Goal: Information Seeking & Learning: Check status

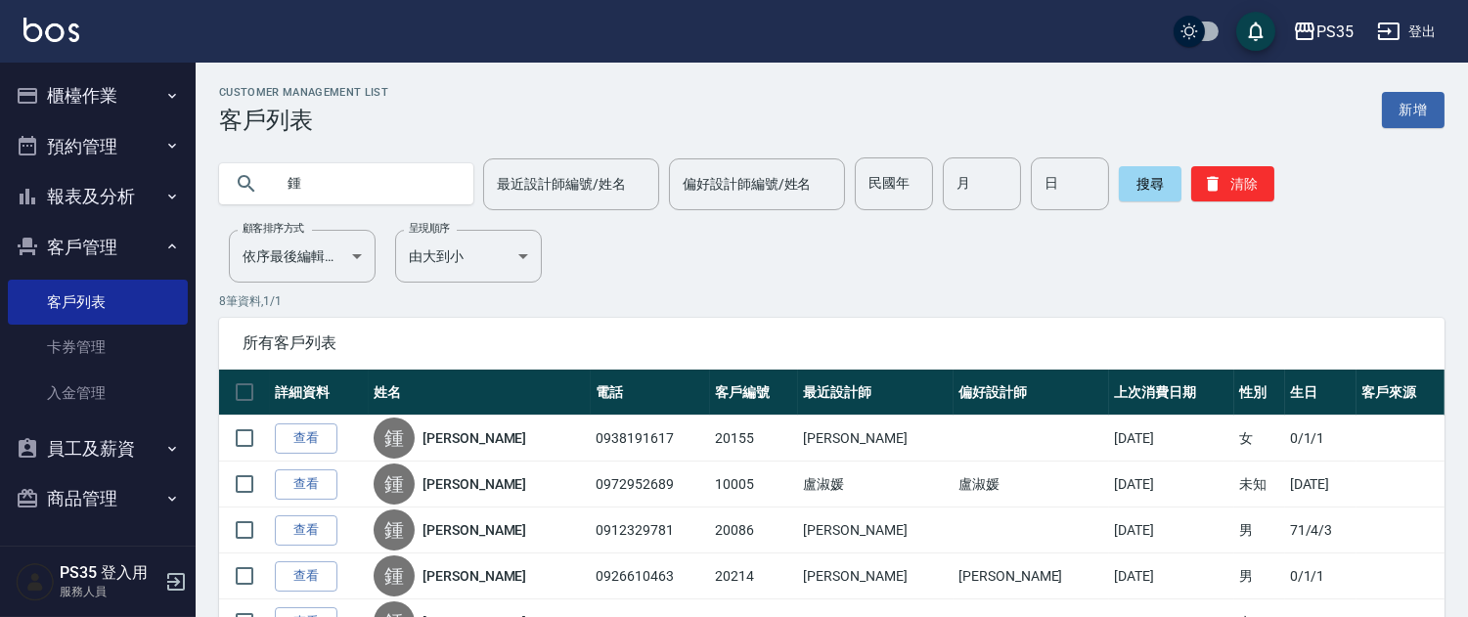
click at [80, 73] on button "櫃檯作業" at bounding box center [98, 95] width 180 height 51
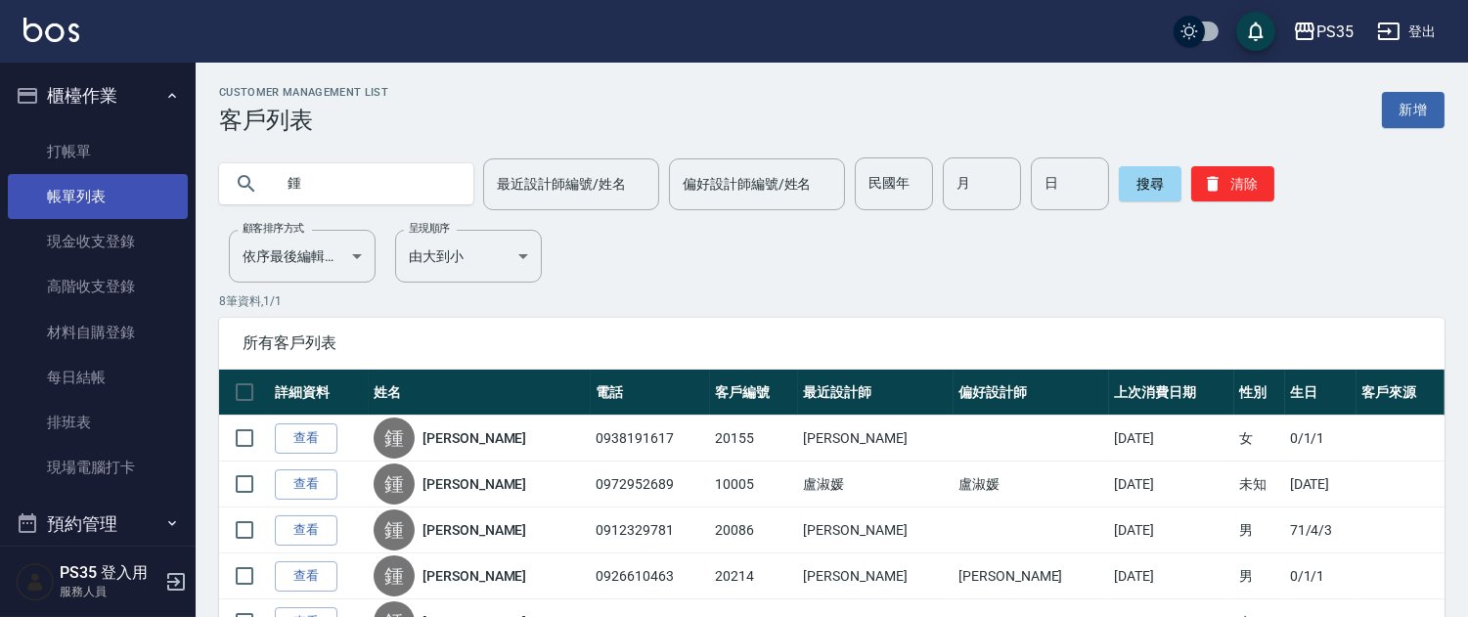
click at [120, 179] on link "帳單列表" at bounding box center [98, 196] width 180 height 45
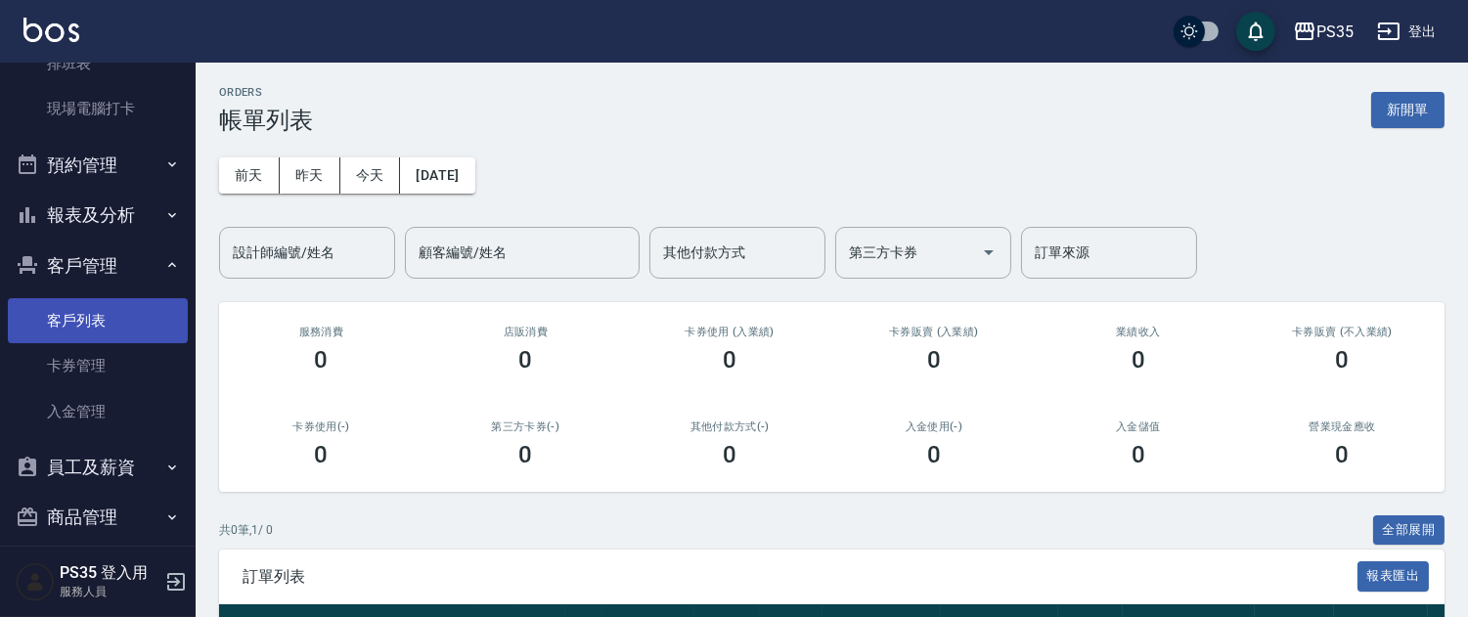
scroll to position [377, 0]
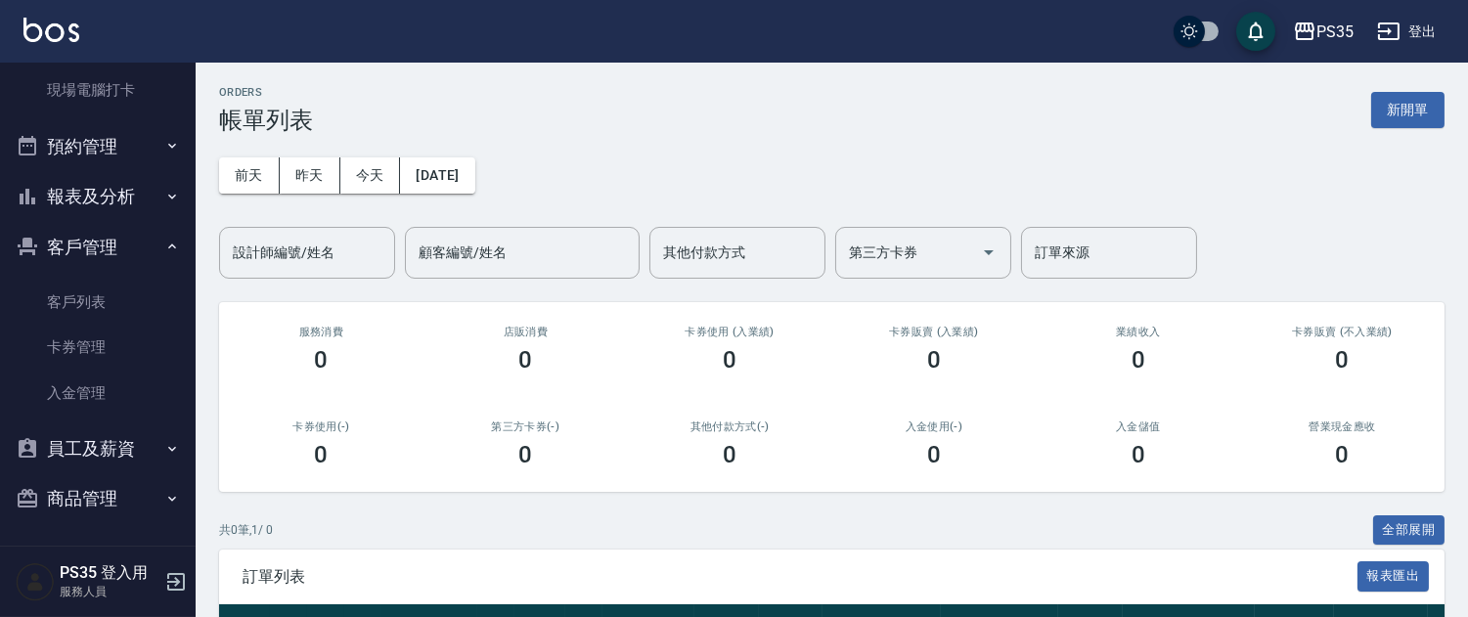
click at [102, 199] on button "報表及分析" at bounding box center [98, 196] width 180 height 51
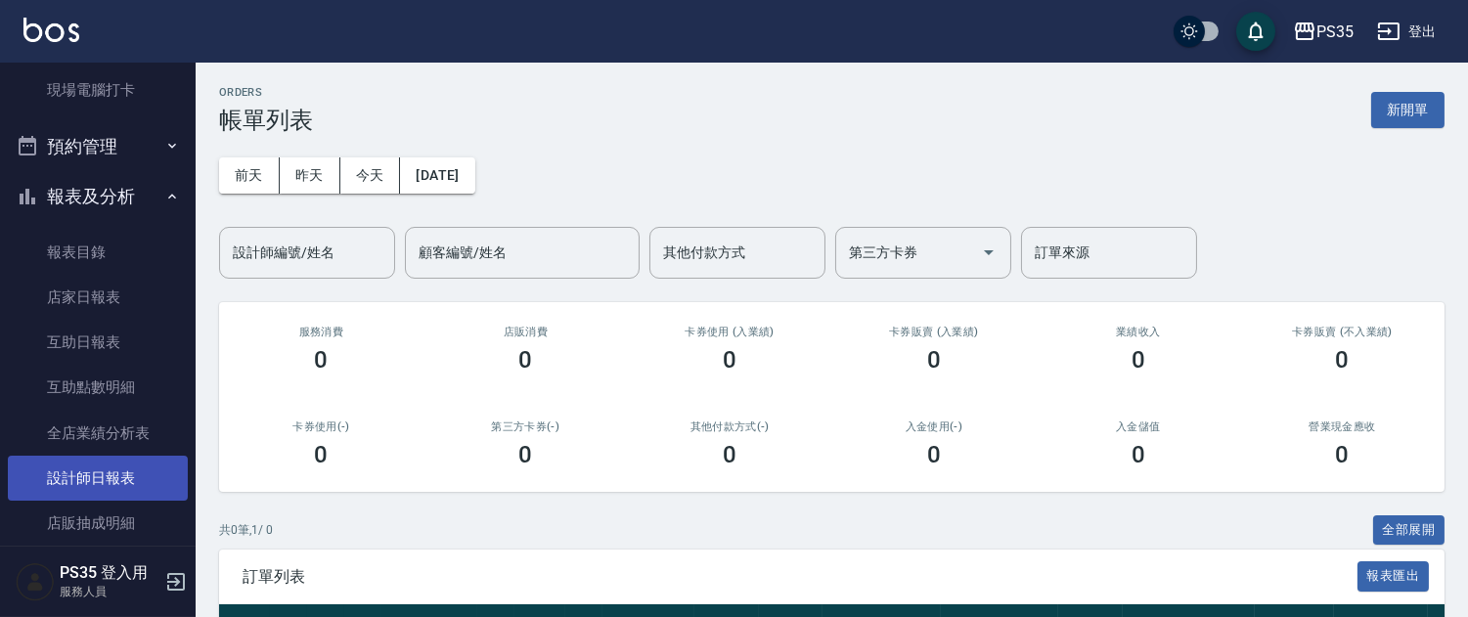
click at [108, 476] on link "設計師日報表" at bounding box center [98, 478] width 180 height 45
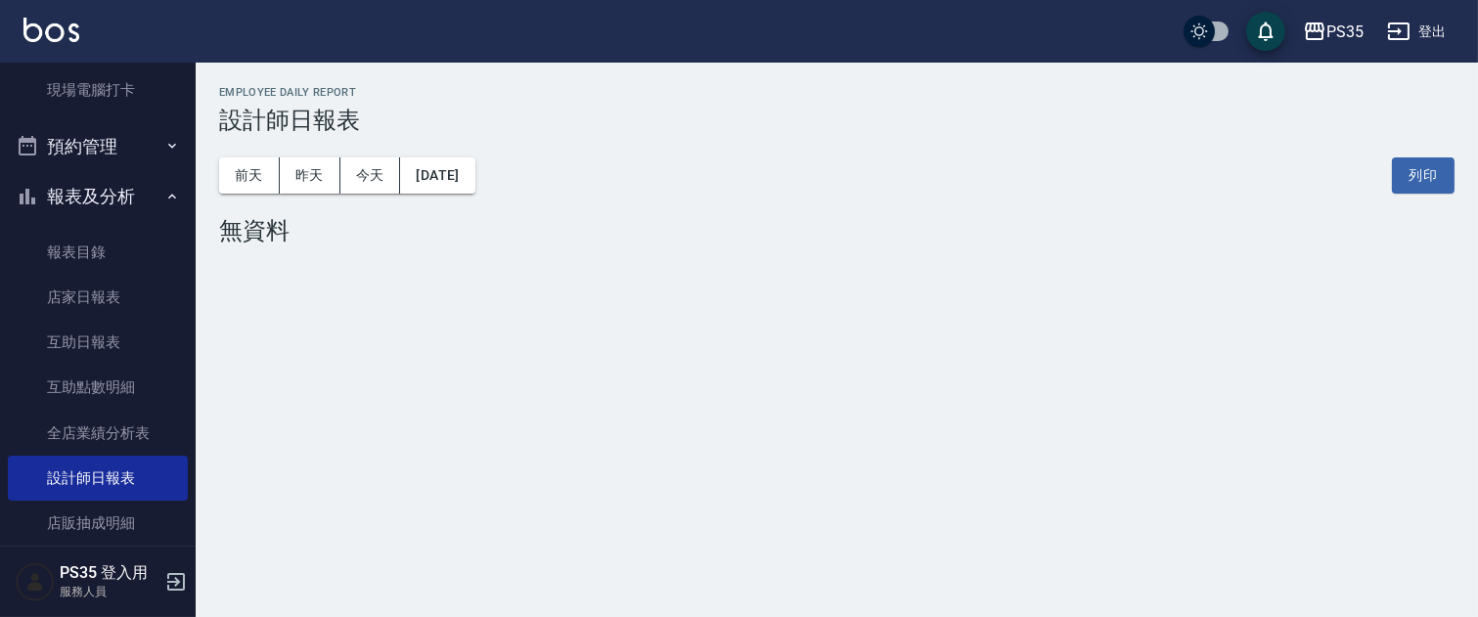
click at [777, 161] on div "[DATE] [DATE] [DATE] [DATE] 列印" at bounding box center [836, 175] width 1235 height 83
click at [325, 171] on button "昨天" at bounding box center [310, 175] width 61 height 36
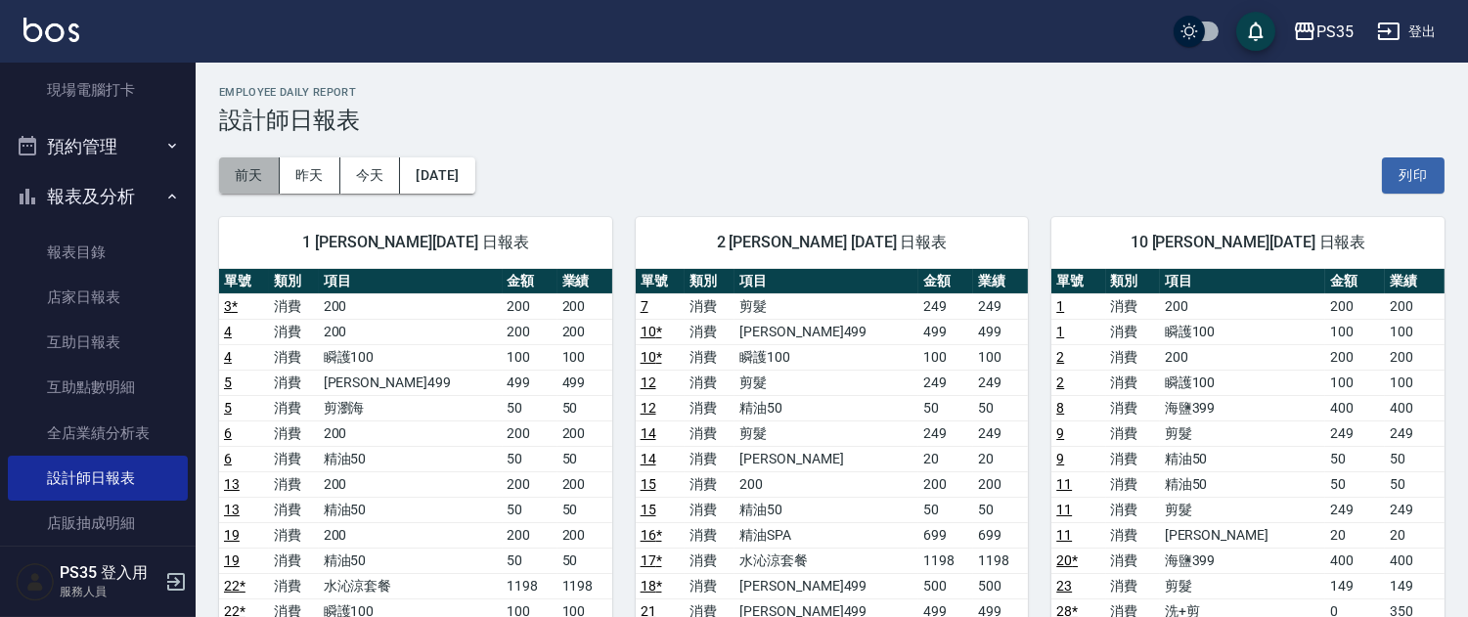
click at [247, 172] on button "前天" at bounding box center [249, 175] width 61 height 36
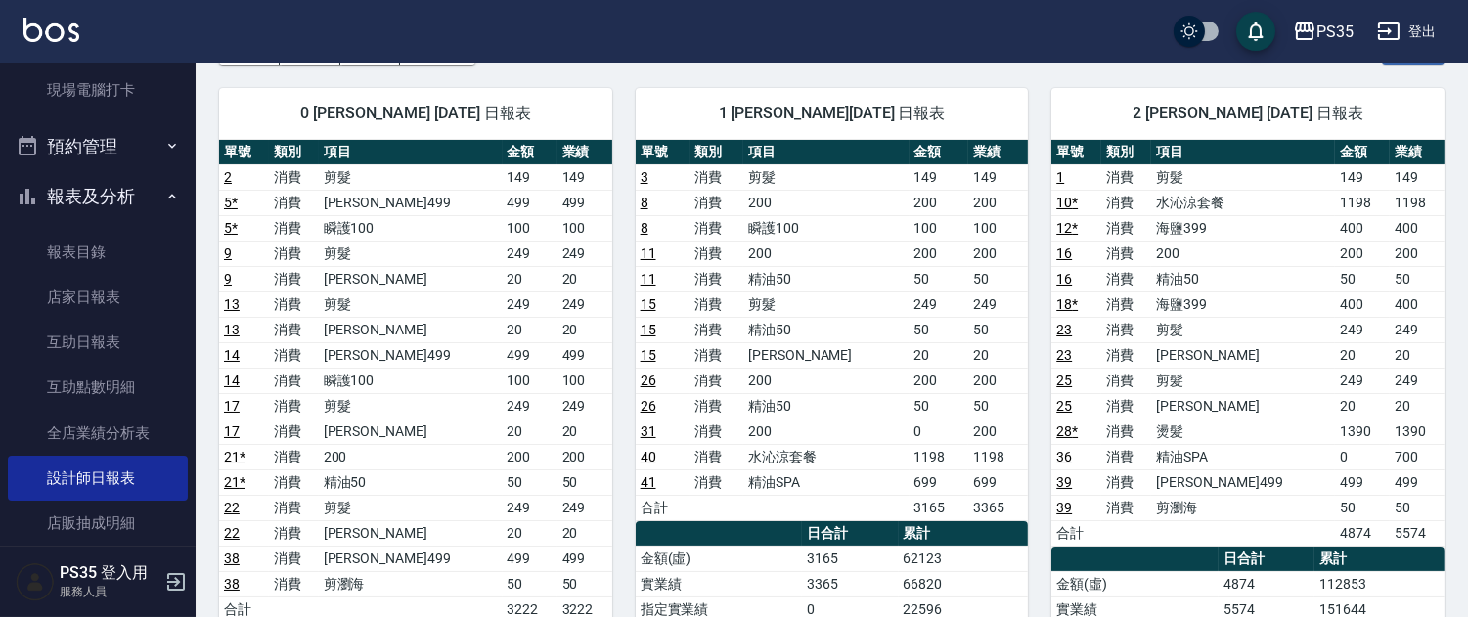
scroll to position [326, 0]
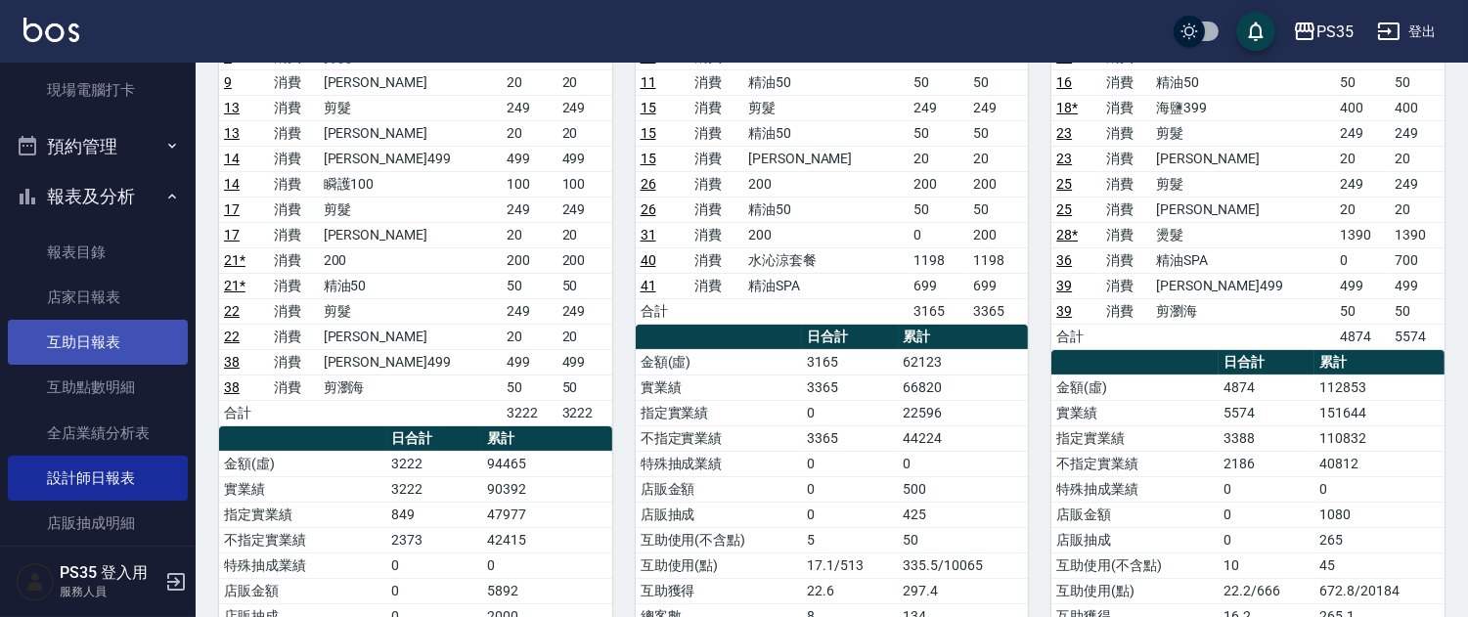
click at [130, 337] on link "互助日報表" at bounding box center [98, 342] width 180 height 45
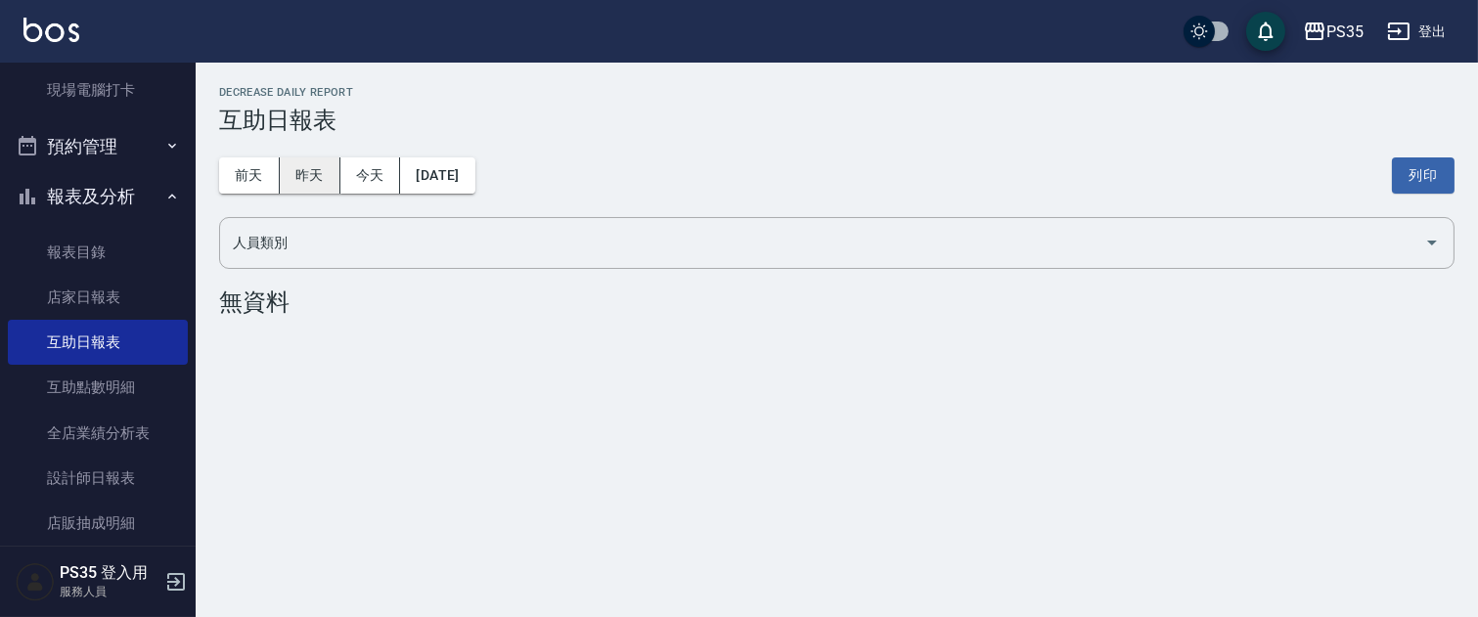
click at [315, 166] on button "昨天" at bounding box center [310, 175] width 61 height 36
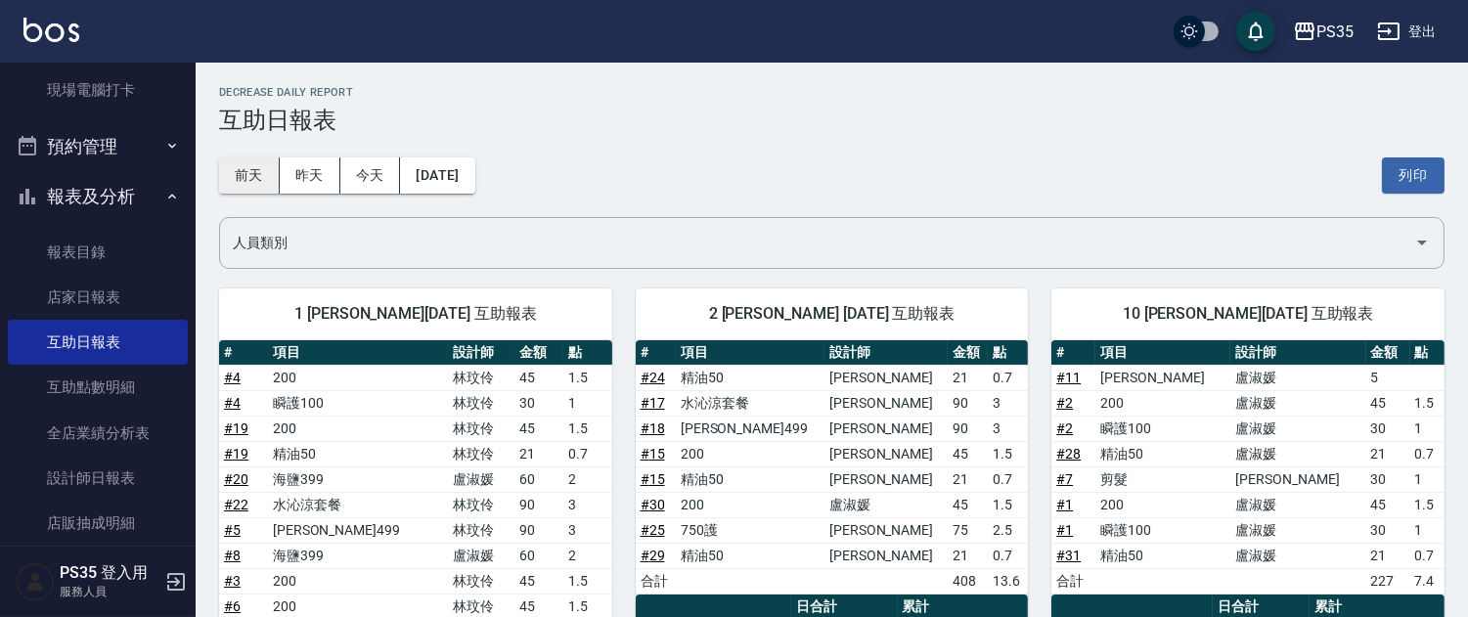
click at [261, 162] on button "前天" at bounding box center [249, 175] width 61 height 36
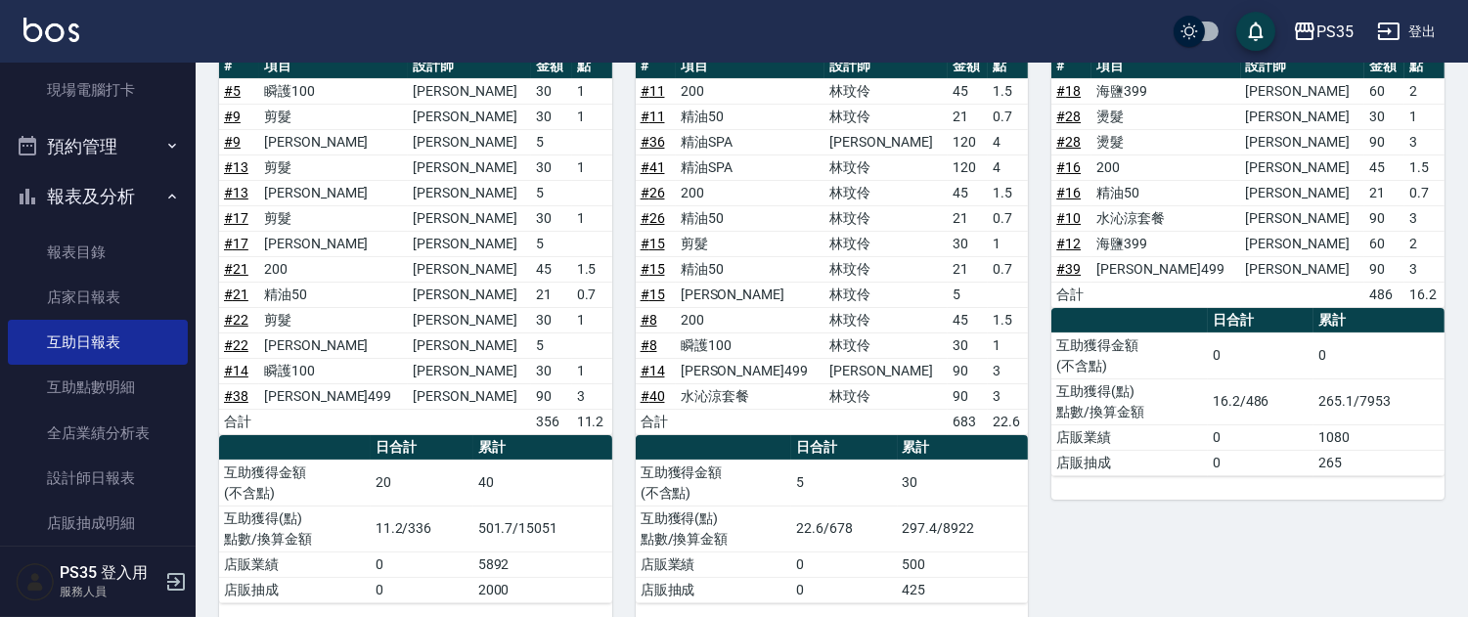
scroll to position [326, 0]
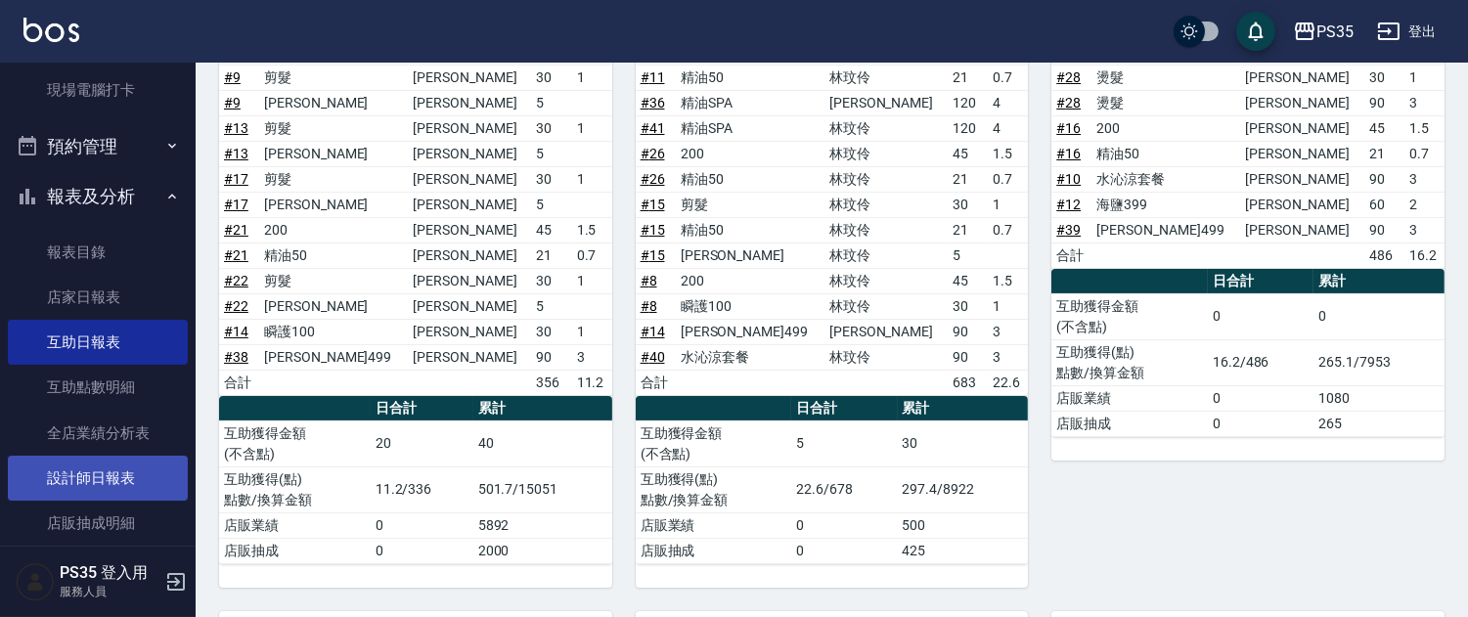
click at [80, 481] on link "設計師日報表" at bounding box center [98, 478] width 180 height 45
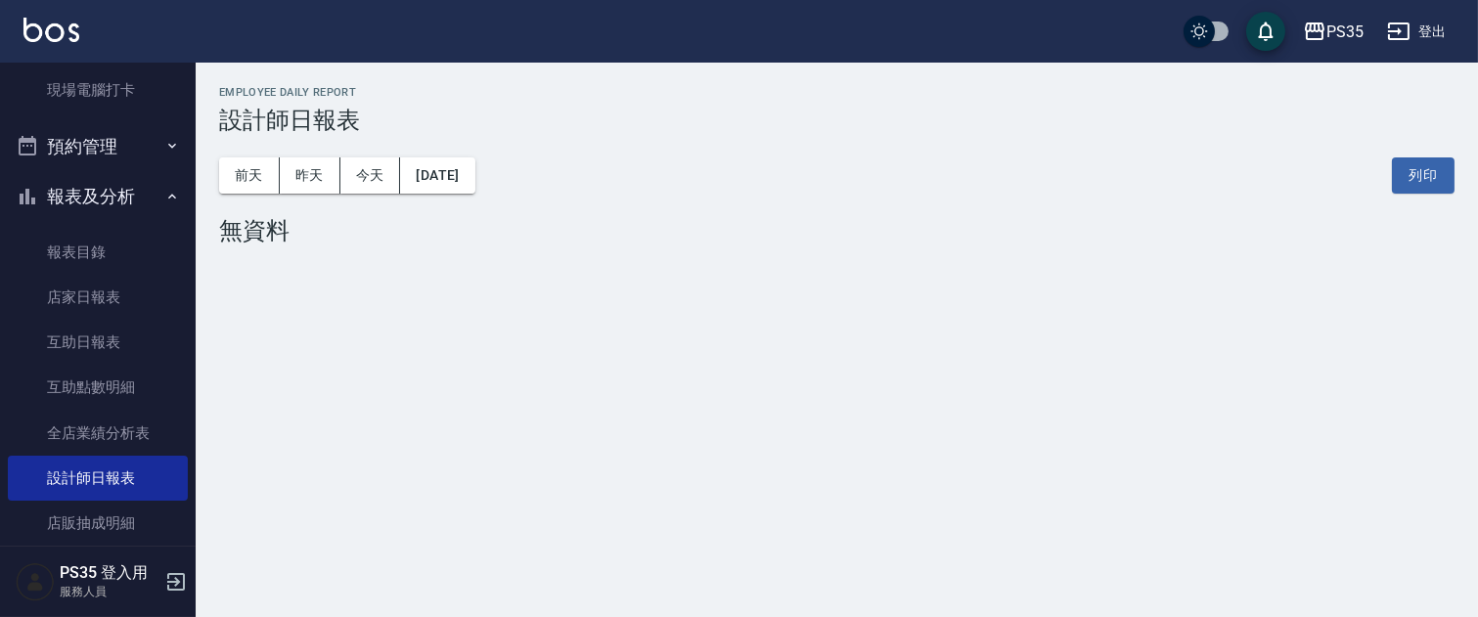
click at [995, 323] on div "PS35 [DATE] 設計師日報表 列印時間： [DATE][PHONE_NUMBER]:34 Employee Daily Report 設計師日報表 […" at bounding box center [739, 308] width 1478 height 617
click at [316, 161] on button "昨天" at bounding box center [310, 175] width 61 height 36
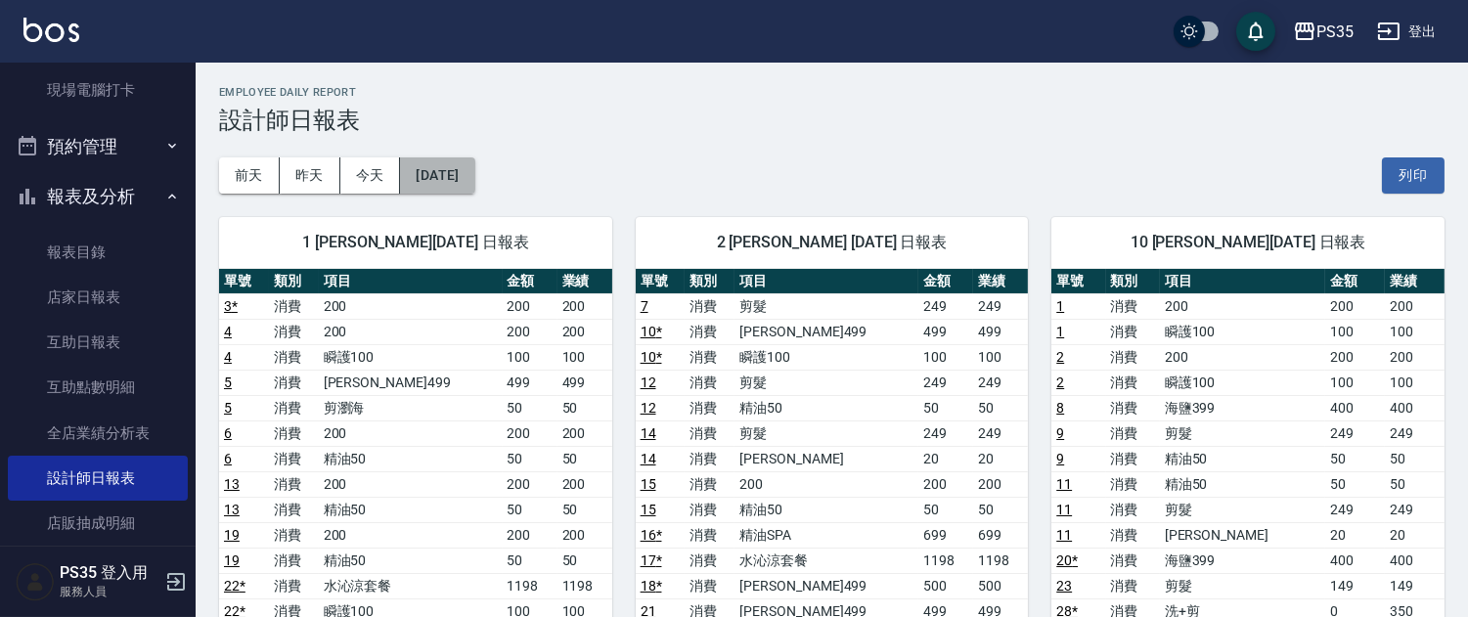
click at [474, 168] on button "[DATE]" at bounding box center [437, 175] width 74 height 36
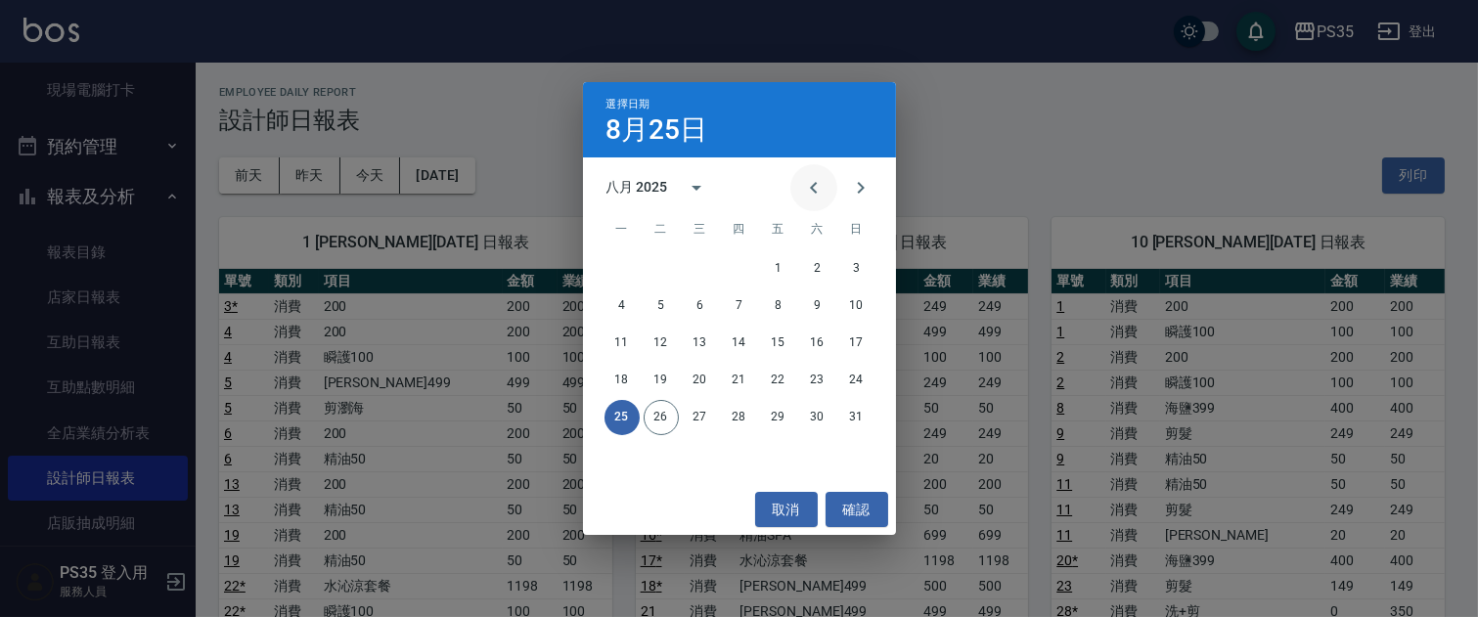
click at [802, 184] on icon "Previous month" at bounding box center [813, 187] width 23 height 23
click at [773, 373] on button "25" at bounding box center [778, 380] width 35 height 35
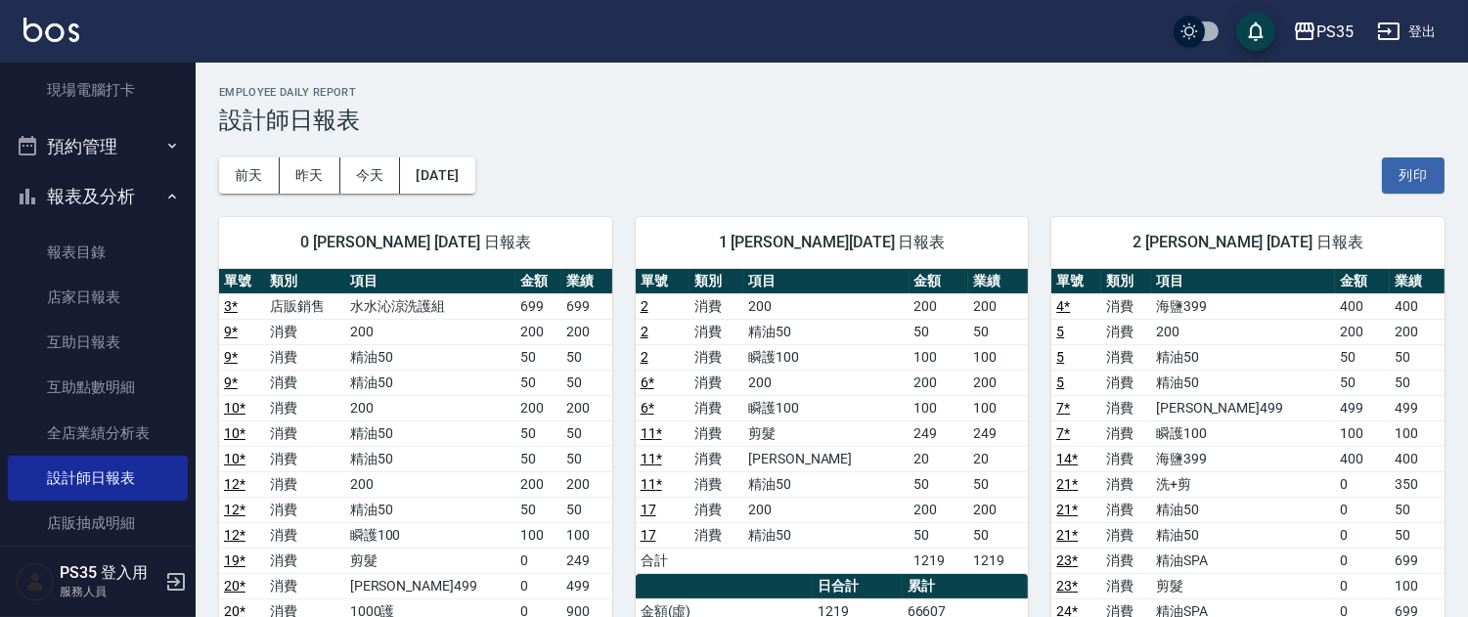
click at [476, 152] on div "[DATE] [DATE] [DATE] [DATE] 列印" at bounding box center [831, 175] width 1225 height 83
click at [474, 183] on button "[DATE]" at bounding box center [437, 175] width 74 height 36
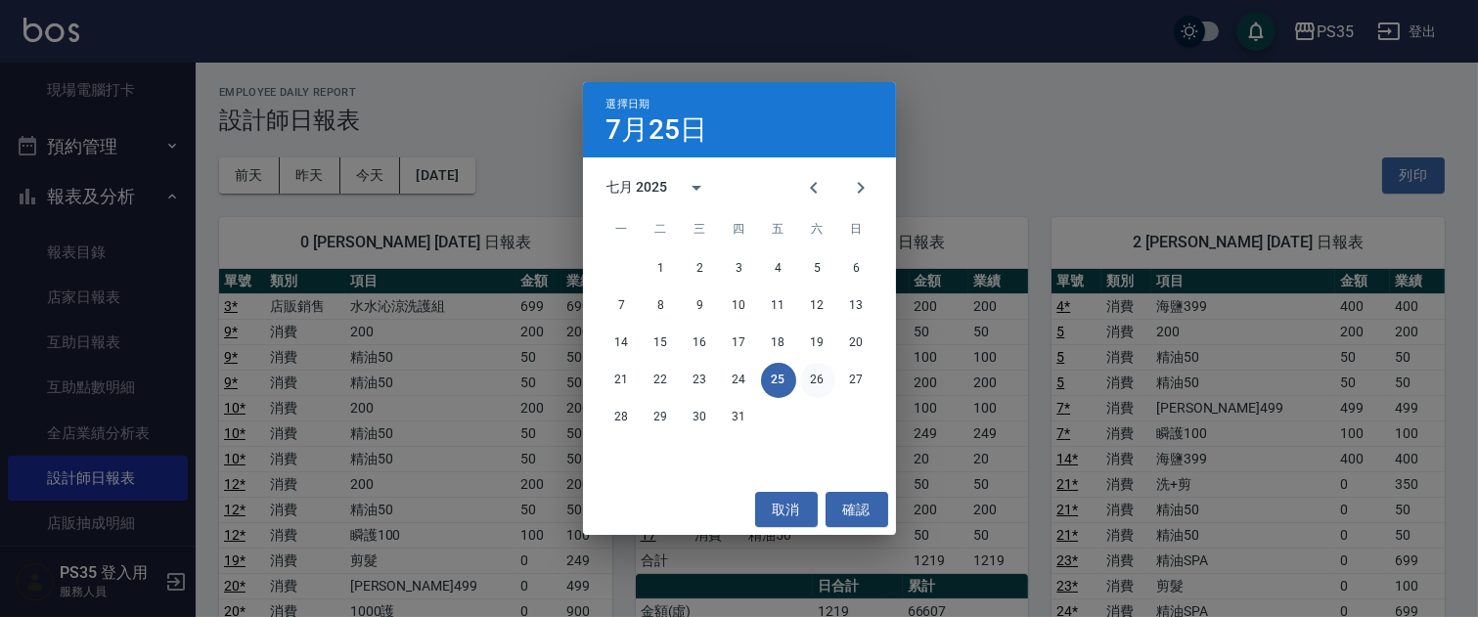
click at [816, 368] on button "26" at bounding box center [817, 380] width 35 height 35
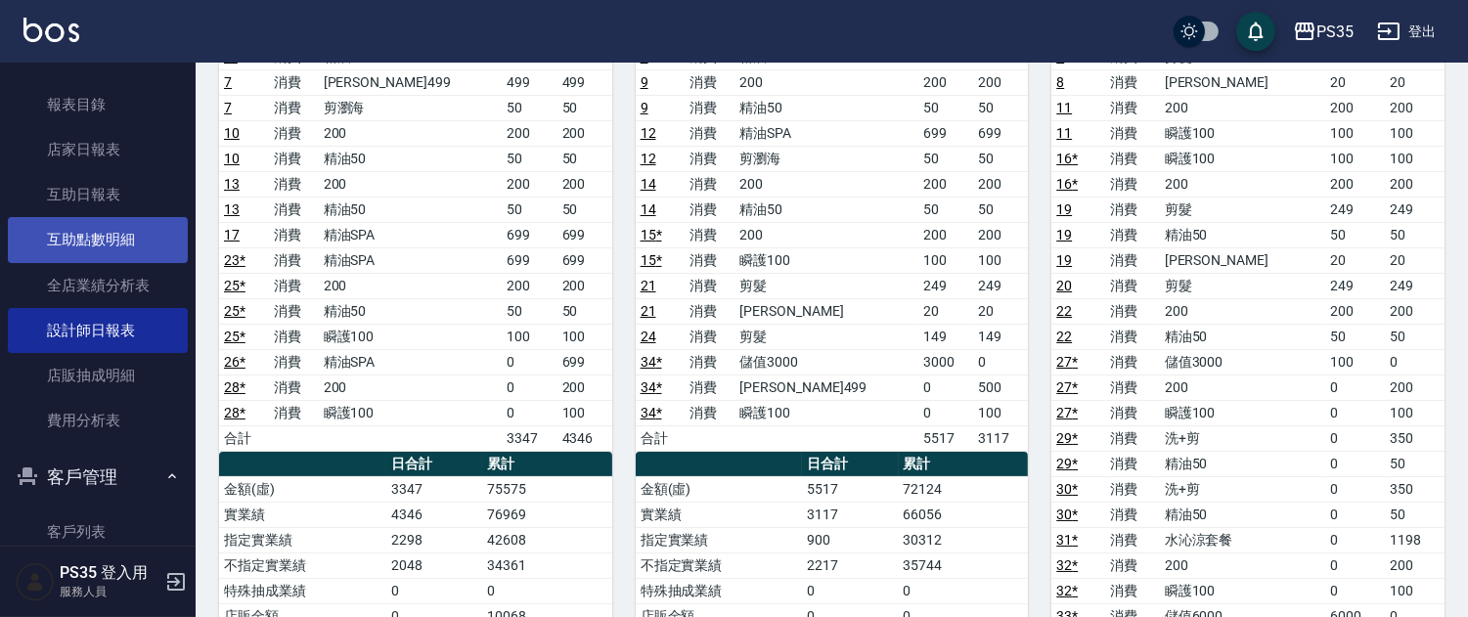
scroll to position [486, 0]
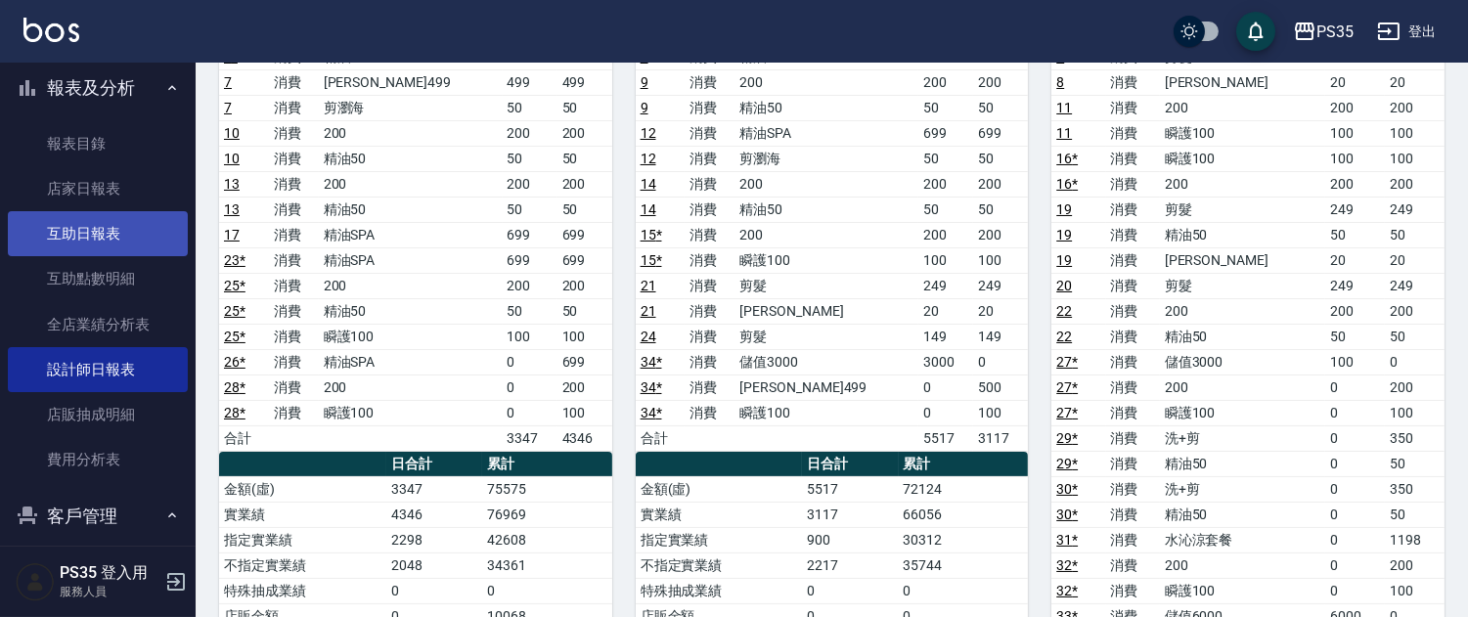
click at [71, 226] on link "互助日報表" at bounding box center [98, 233] width 180 height 45
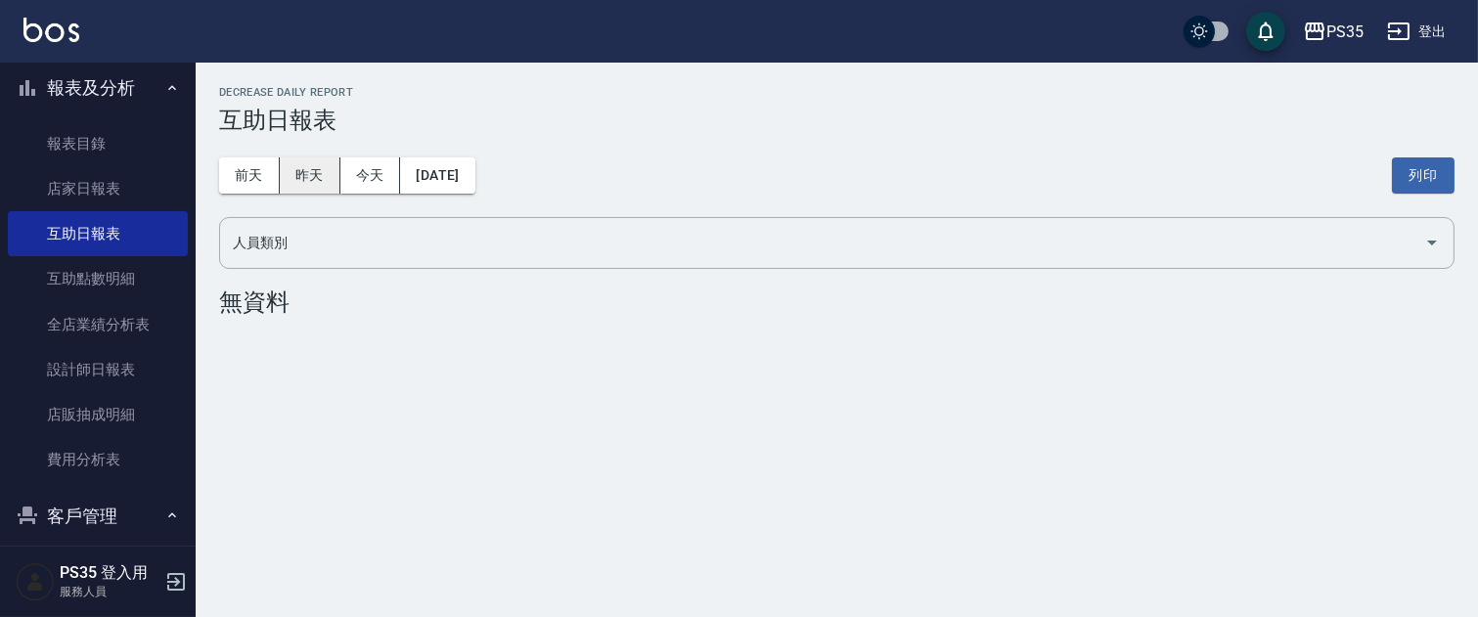
click at [300, 178] on button "昨天" at bounding box center [310, 175] width 61 height 36
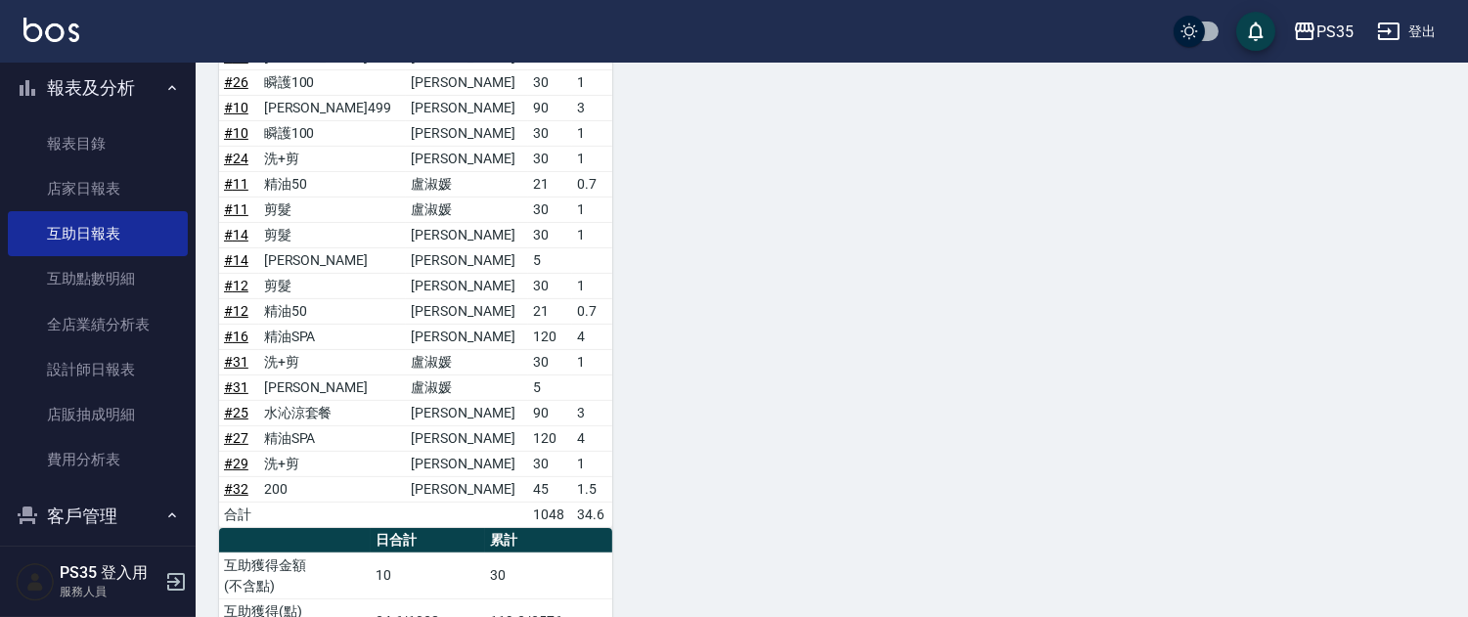
scroll to position [1252, 0]
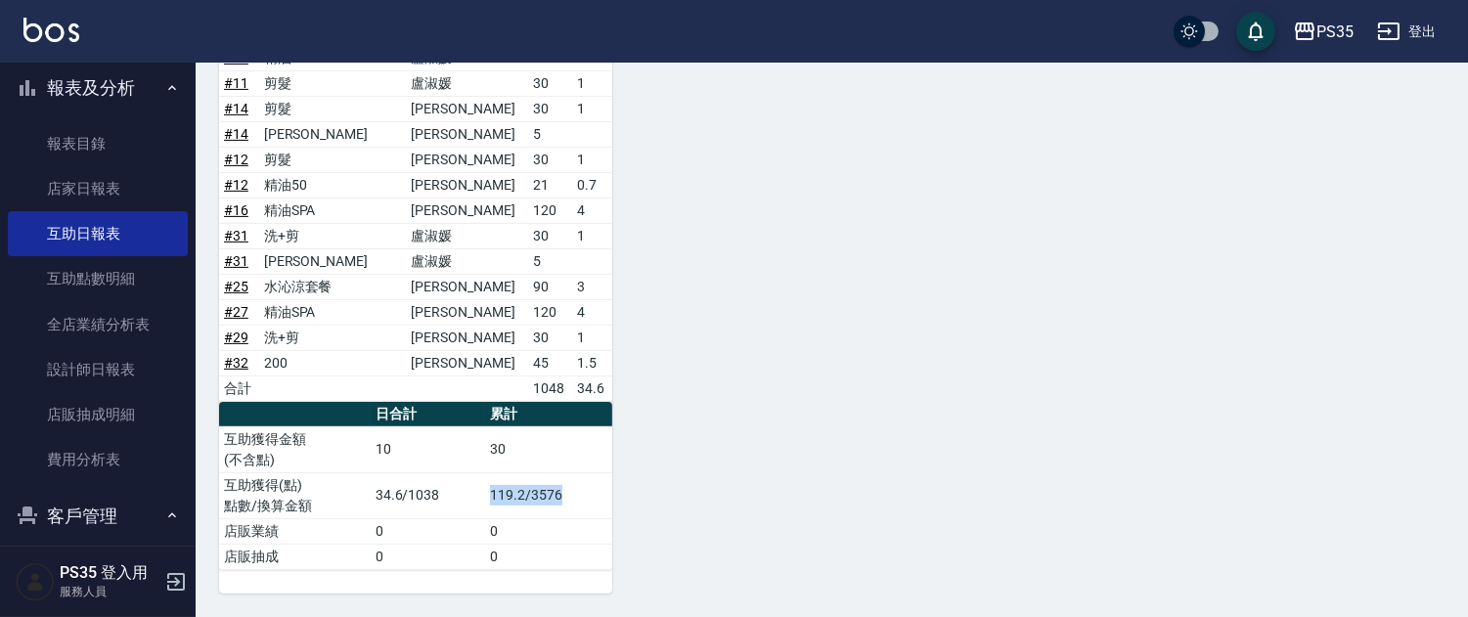
drag, startPoint x: 470, startPoint y: 492, endPoint x: 585, endPoint y: 504, distance: 115.0
click at [585, 504] on tr "互助獲得(點) 點數/換算金額 34.6/1038 119.2/3576" at bounding box center [415, 495] width 393 height 46
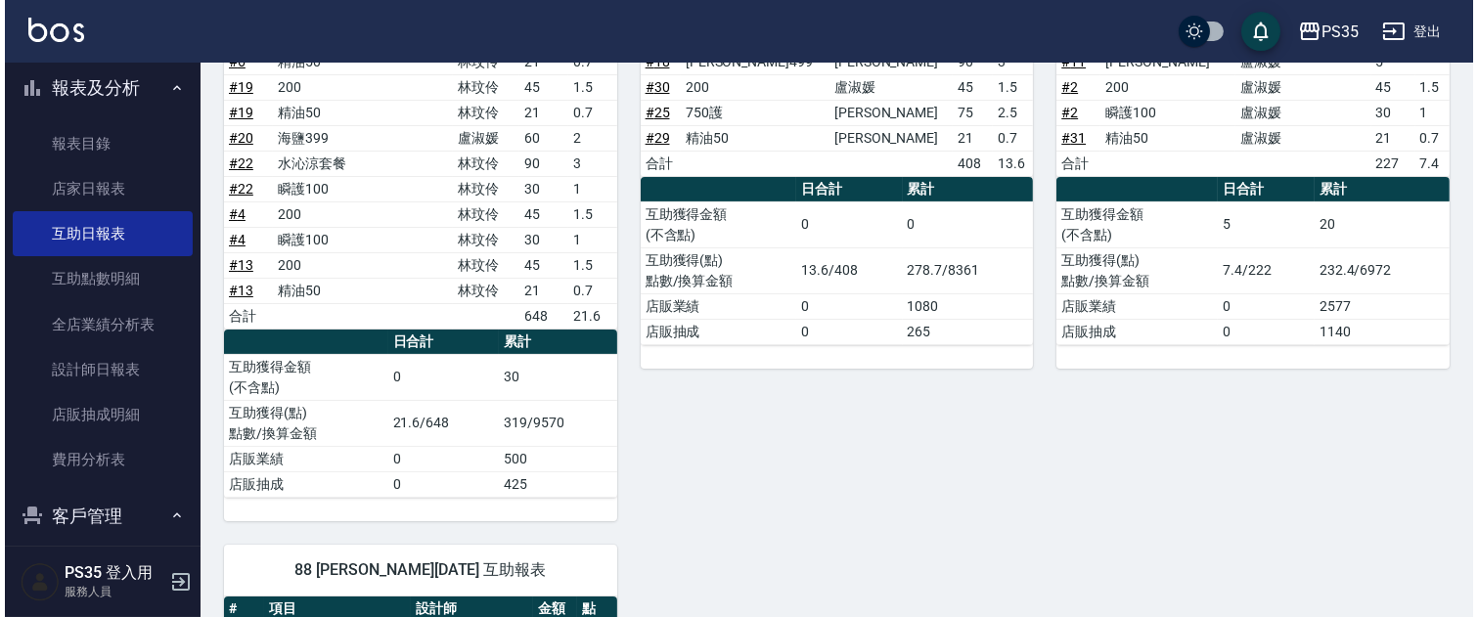
scroll to position [0, 0]
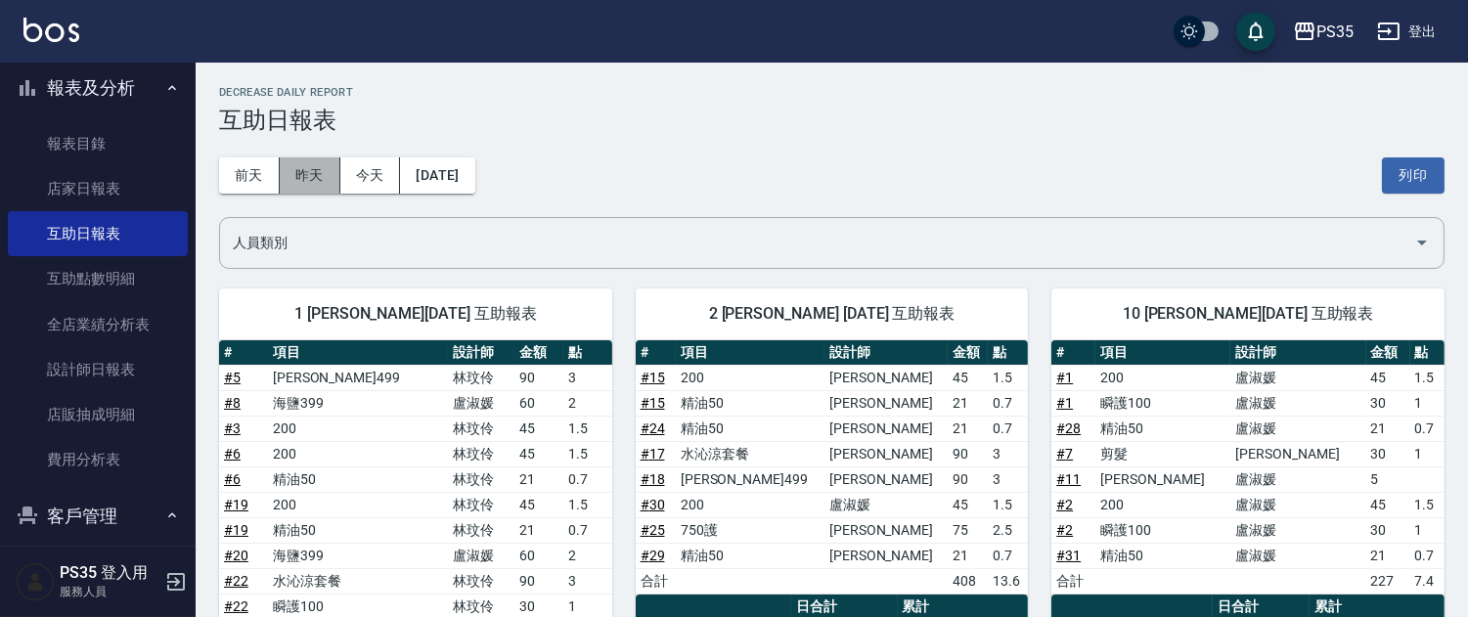
click at [317, 169] on button "昨天" at bounding box center [310, 175] width 61 height 36
click at [269, 170] on button "前天" at bounding box center [249, 175] width 61 height 36
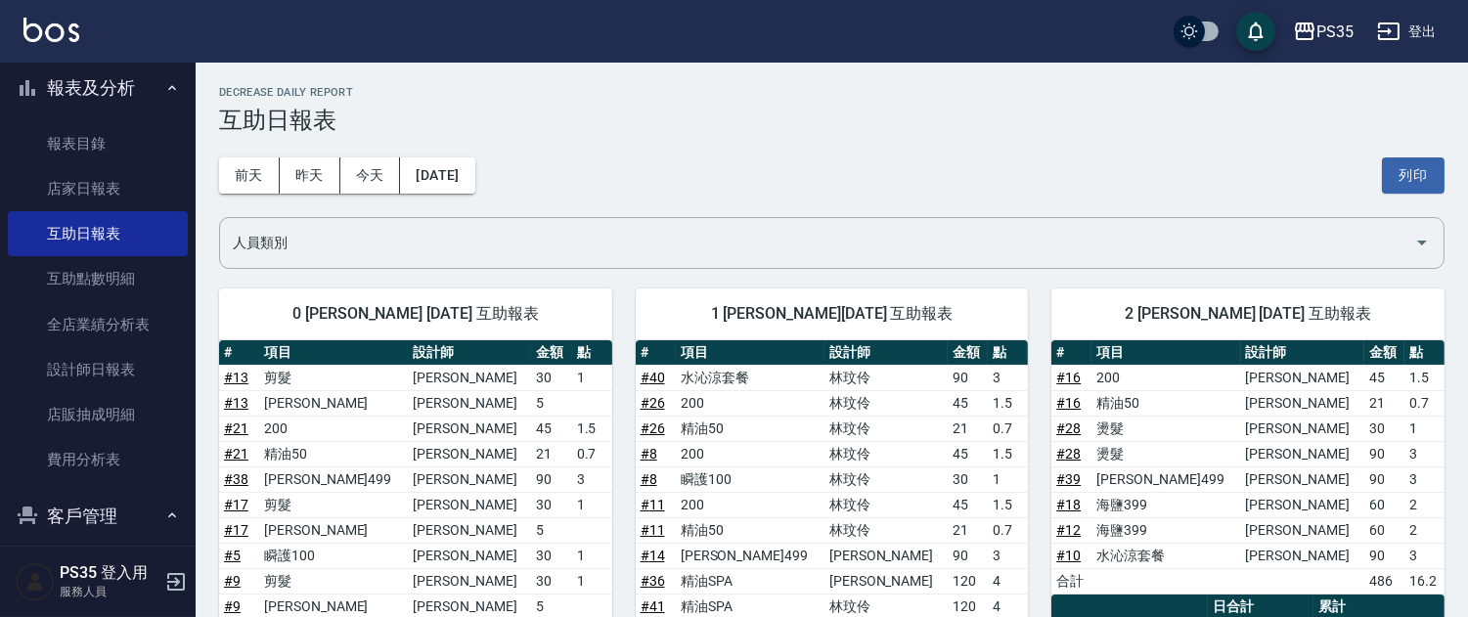
click at [460, 152] on div "[DATE] [DATE] [DATE] [DATE] 列印" at bounding box center [831, 175] width 1225 height 83
click at [467, 171] on button "[DATE]" at bounding box center [437, 175] width 74 height 36
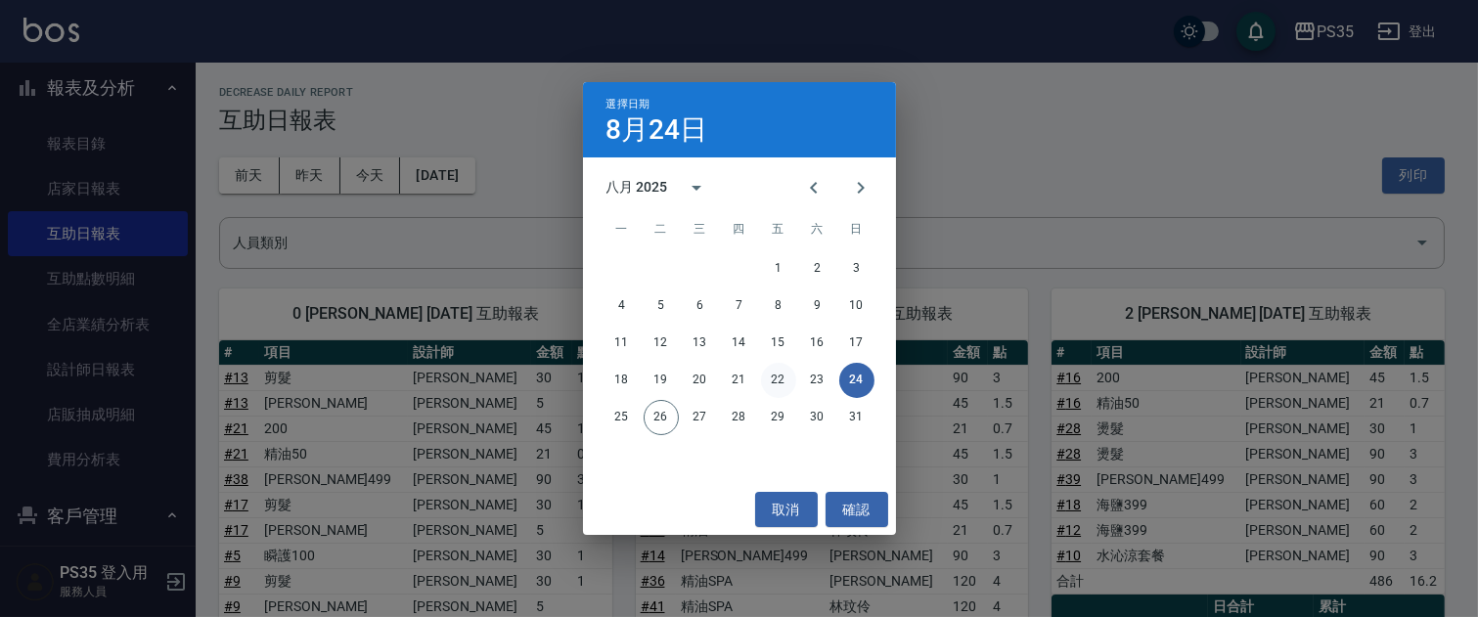
click at [763, 378] on button "22" at bounding box center [778, 380] width 35 height 35
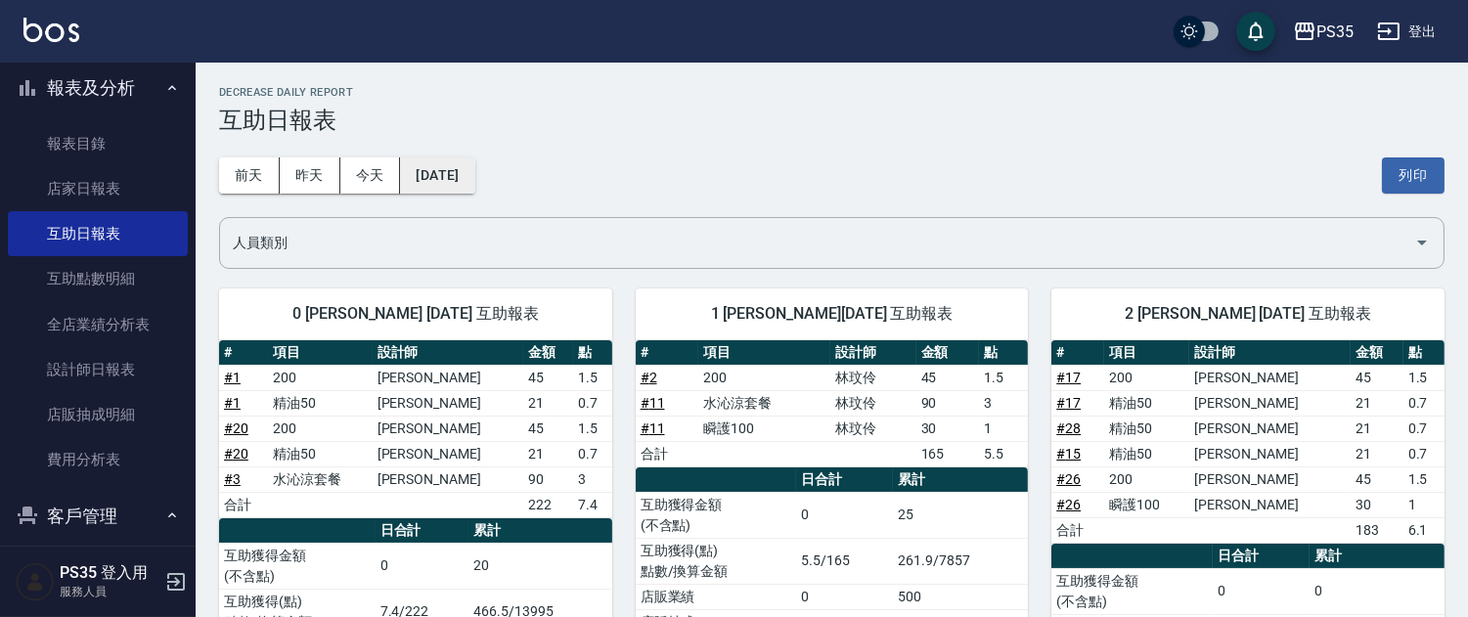
click at [440, 178] on button "[DATE]" at bounding box center [437, 175] width 74 height 36
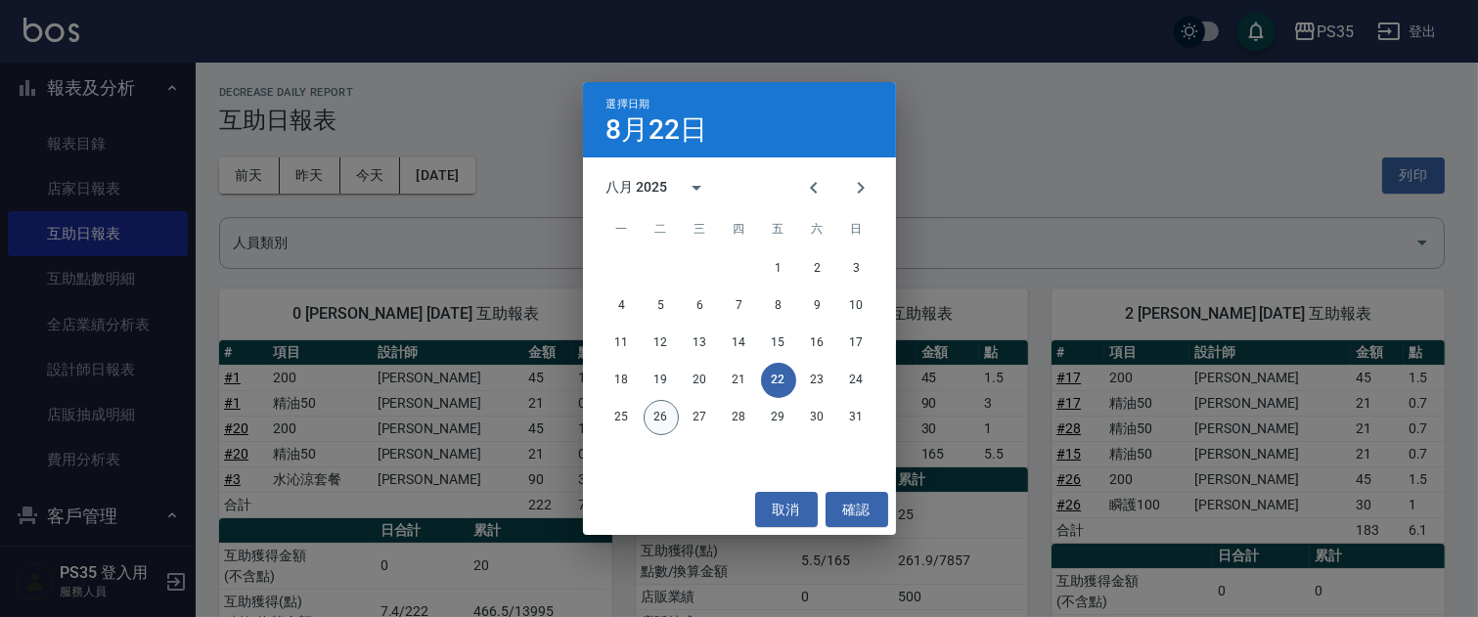
click at [662, 420] on button "26" at bounding box center [660, 417] width 35 height 35
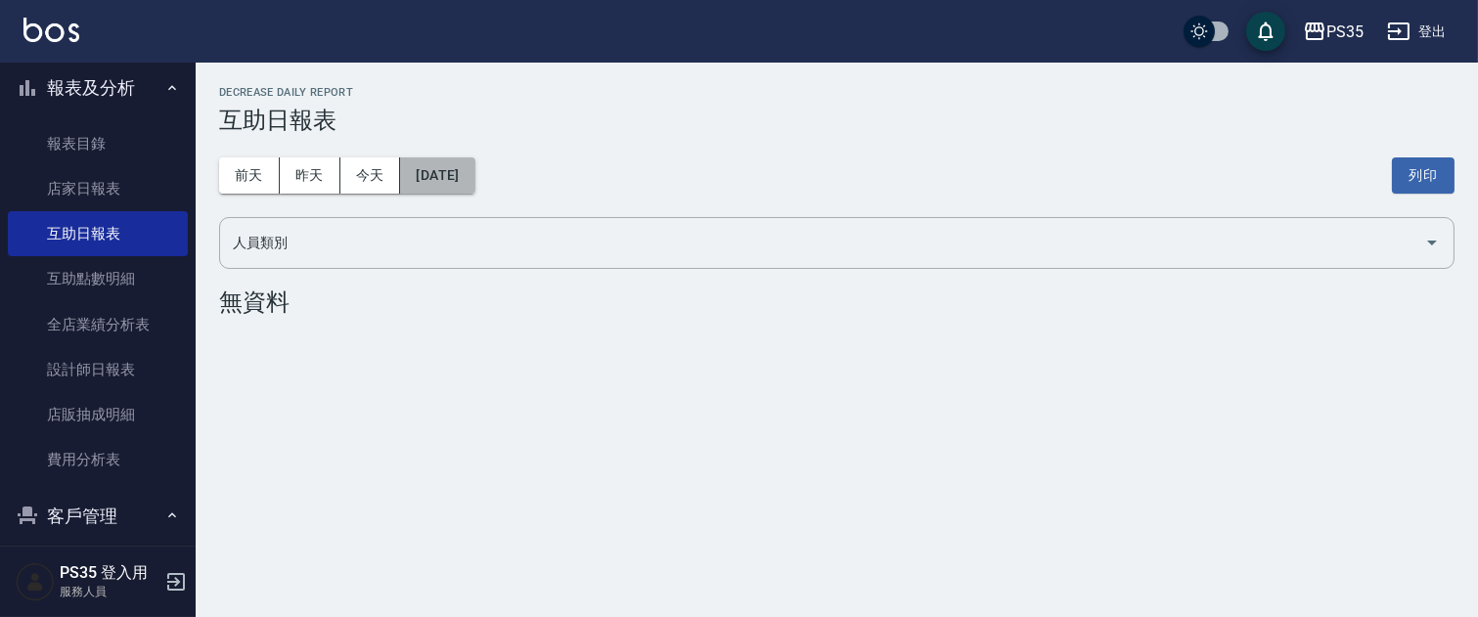
click at [438, 180] on button "[DATE]" at bounding box center [437, 175] width 74 height 36
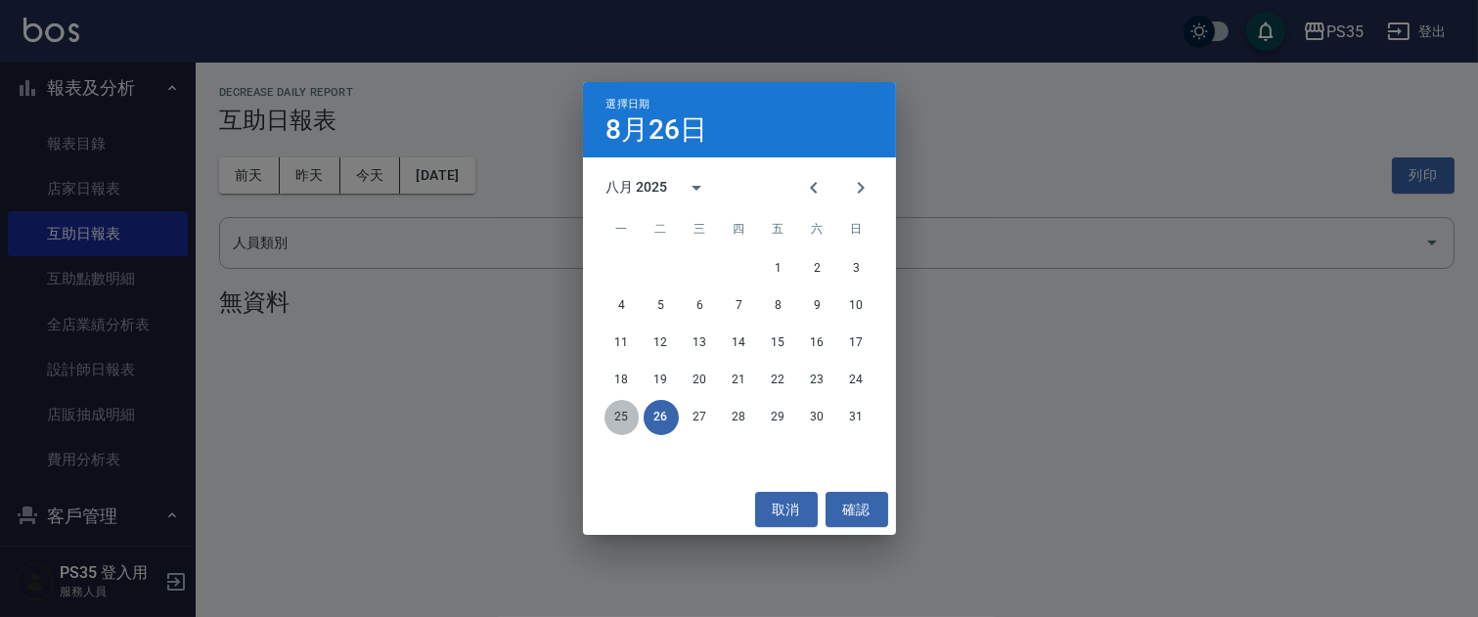
click at [628, 417] on button "25" at bounding box center [621, 417] width 35 height 35
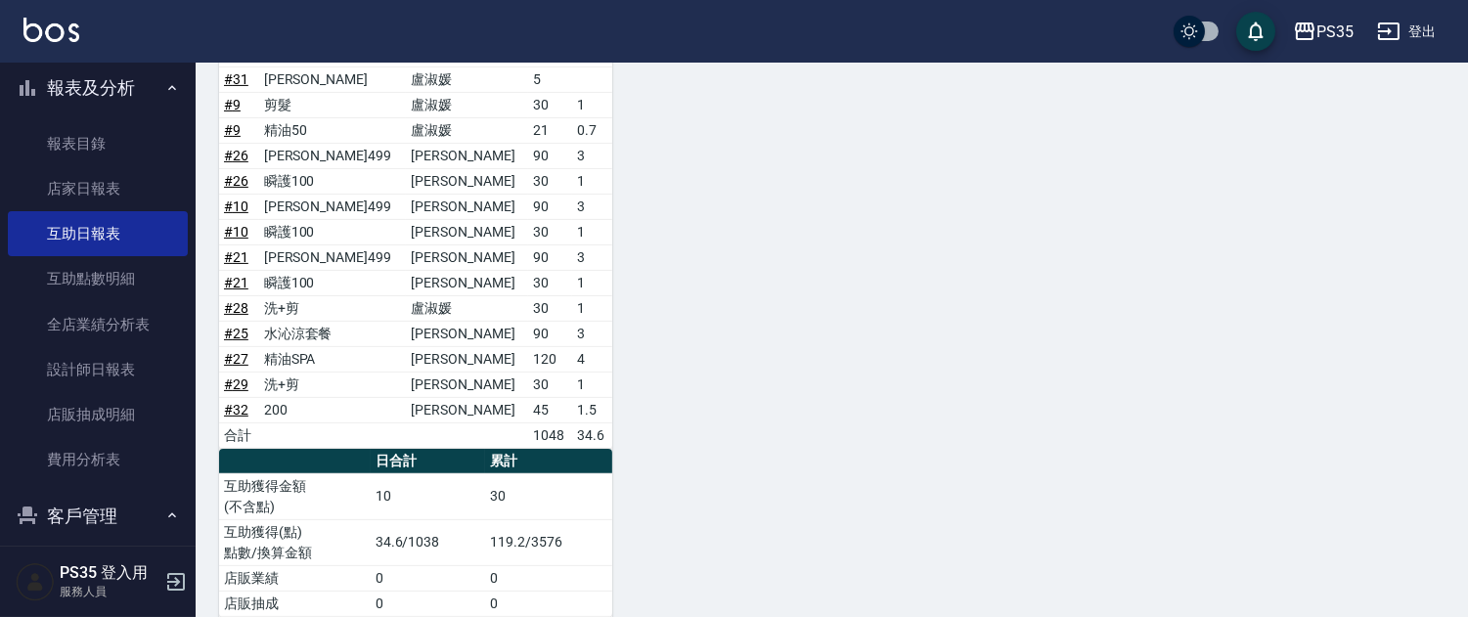
scroll to position [1252, 0]
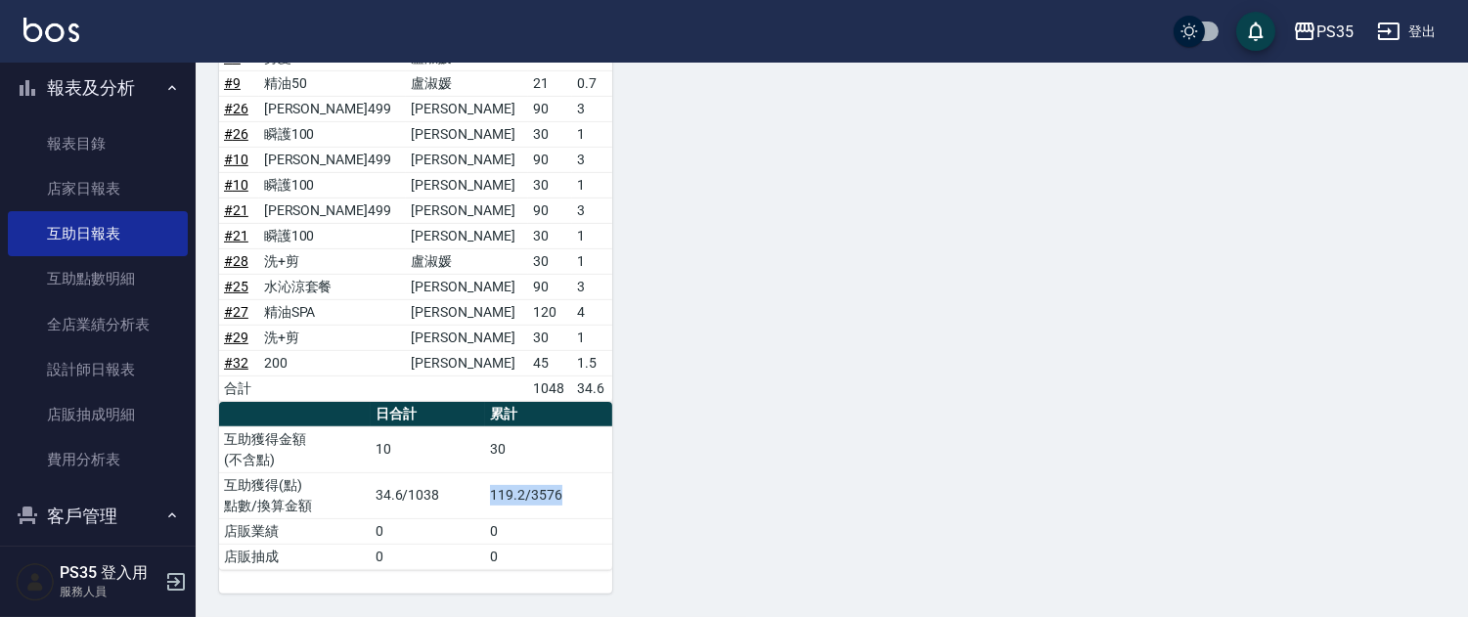
drag, startPoint x: 492, startPoint y: 499, endPoint x: 572, endPoint y: 507, distance: 80.6
click at [572, 507] on td "119.2/3576" at bounding box center [548, 495] width 127 height 46
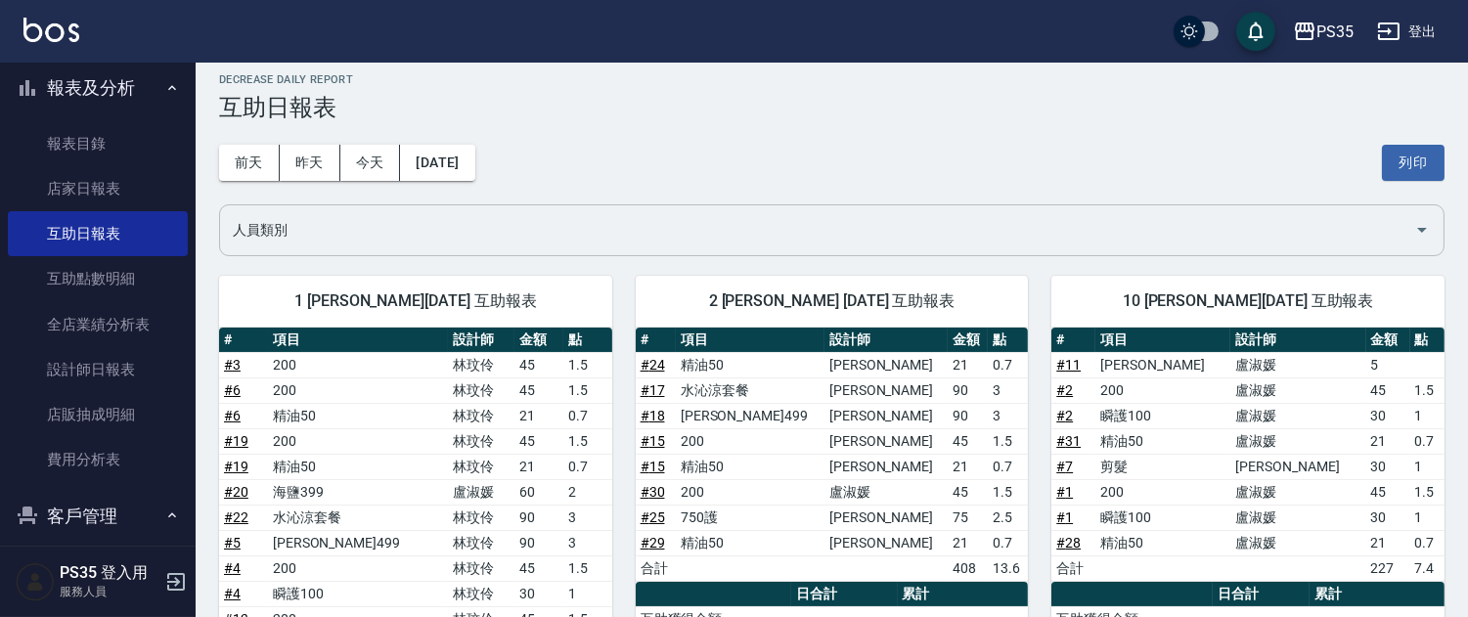
scroll to position [0, 0]
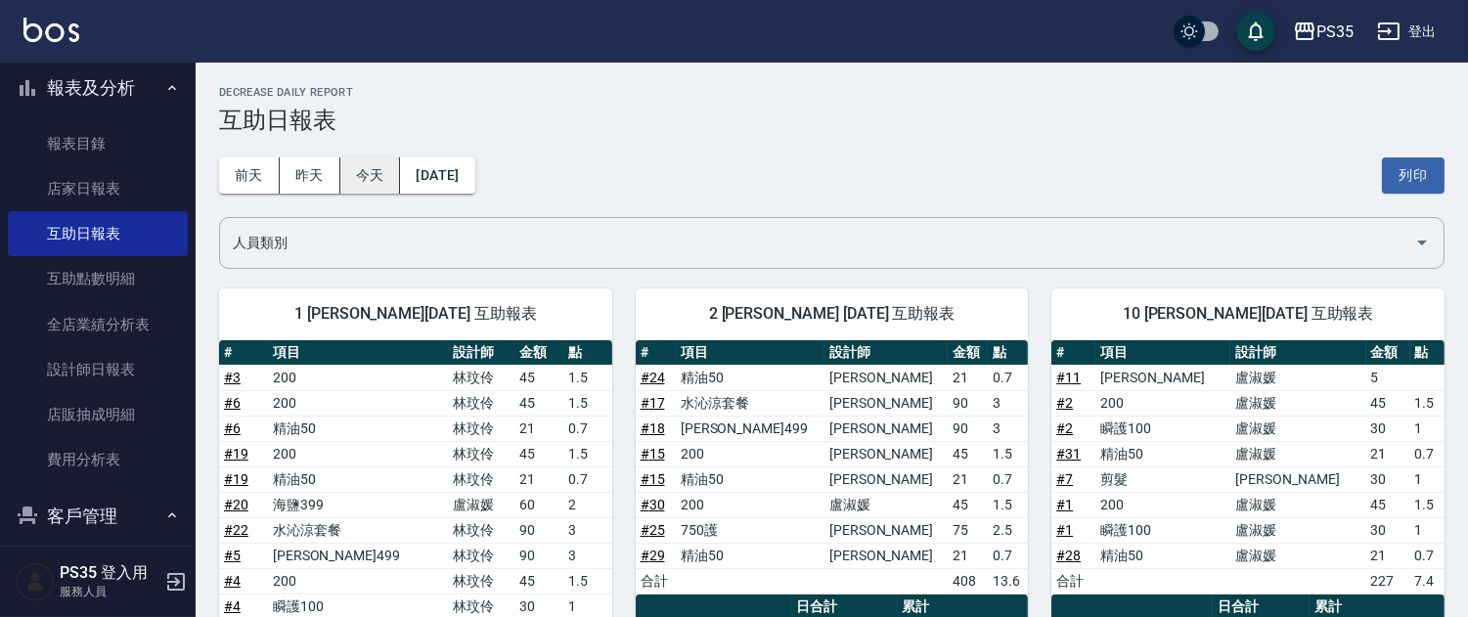
click at [399, 172] on button "今天" at bounding box center [370, 175] width 61 height 36
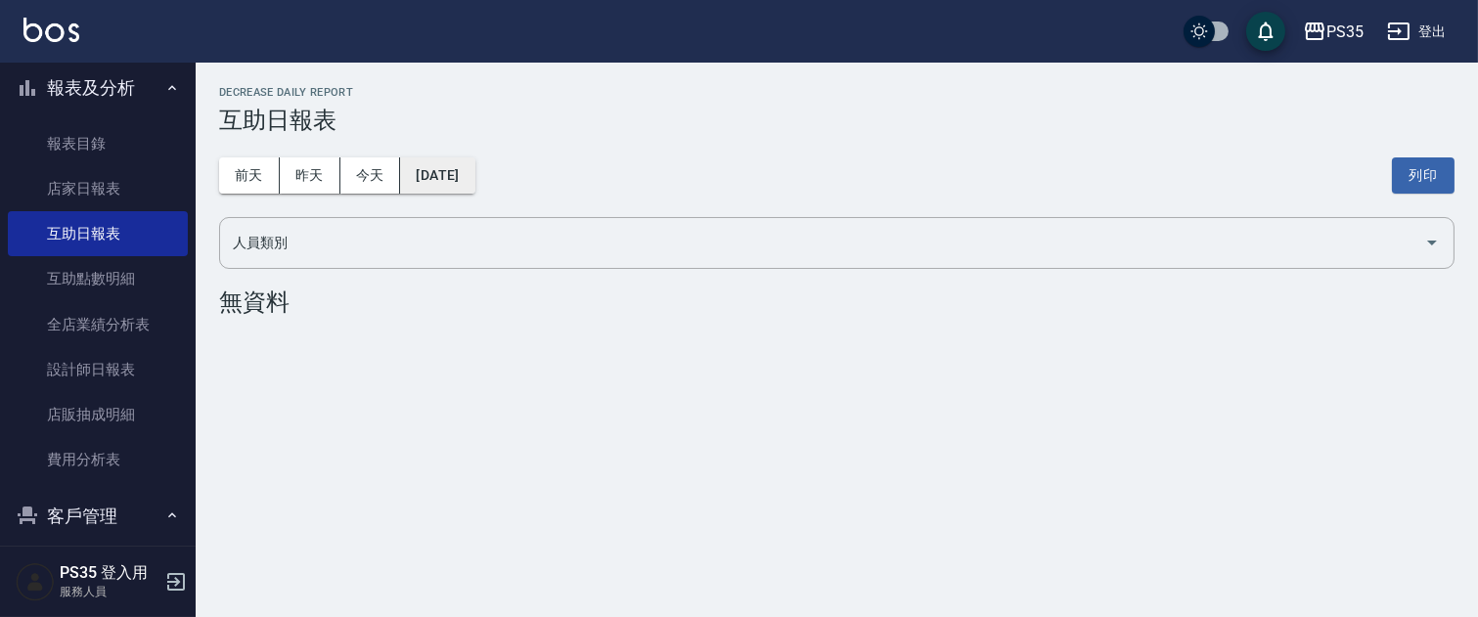
click at [464, 178] on button "[DATE]" at bounding box center [437, 175] width 74 height 36
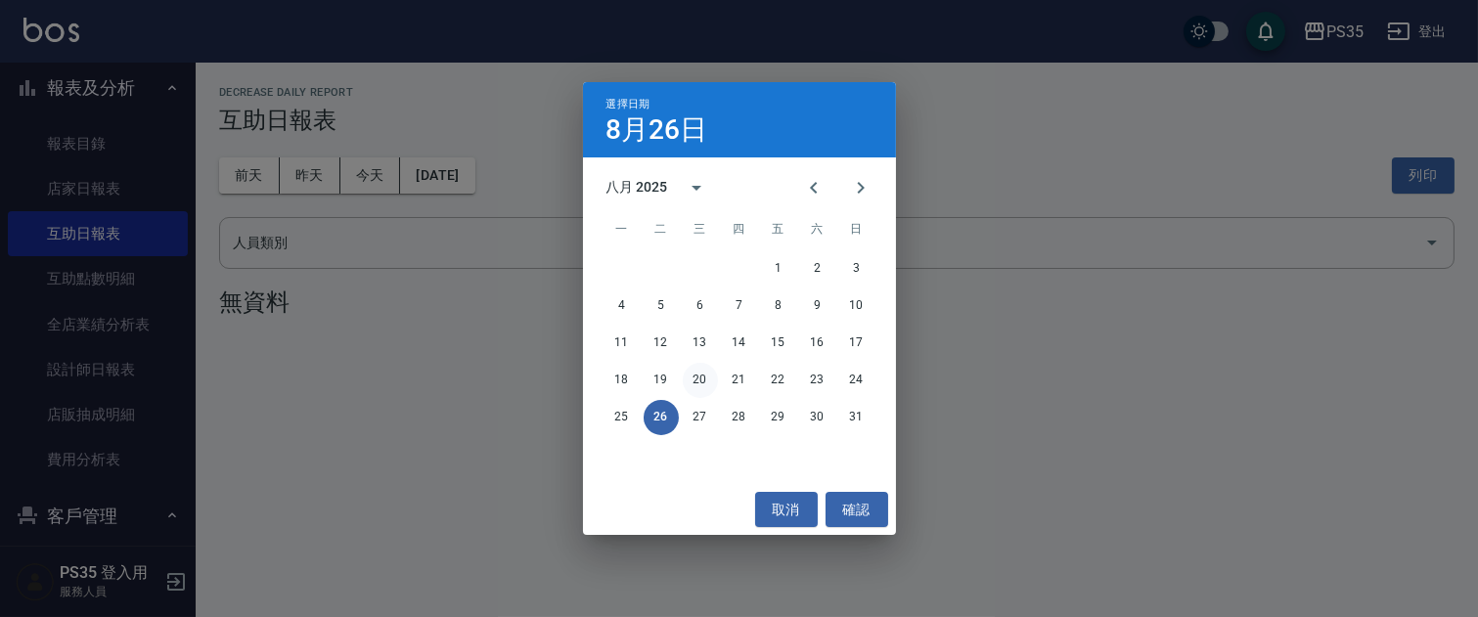
click at [698, 378] on button "20" at bounding box center [700, 380] width 35 height 35
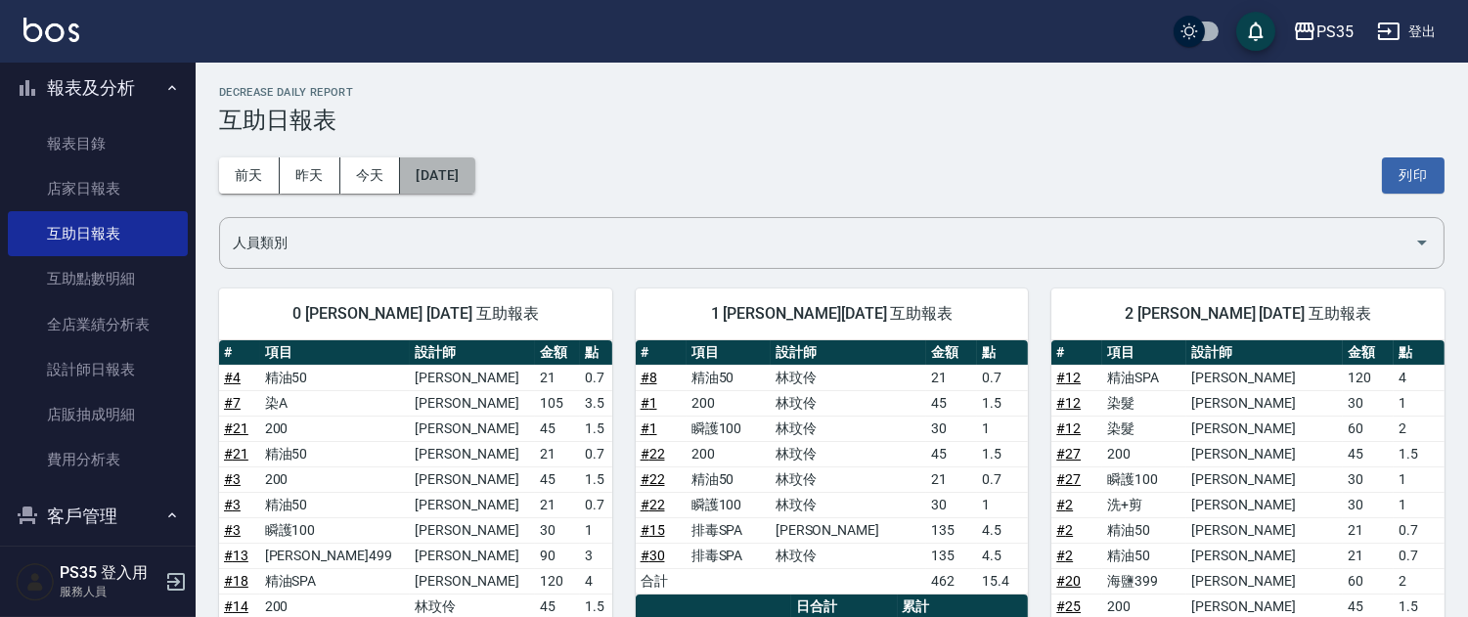
click at [469, 173] on button "[DATE]" at bounding box center [437, 175] width 74 height 36
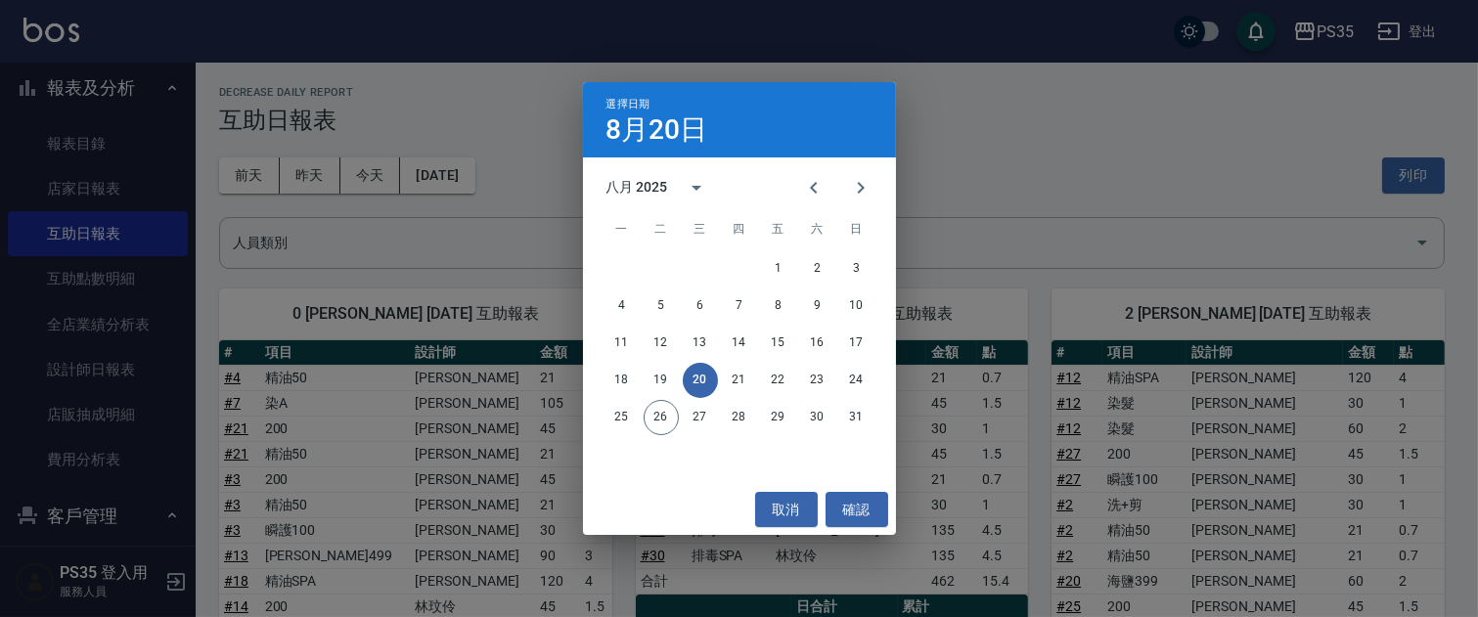
click at [1005, 239] on div "選擇日期 8月20日 八月 2025 一 二 三 四 五 六 日 1 2 3 4 5 6 7 8 9 10 11 12 13 14 15 16 17 18 1…" at bounding box center [739, 308] width 1478 height 617
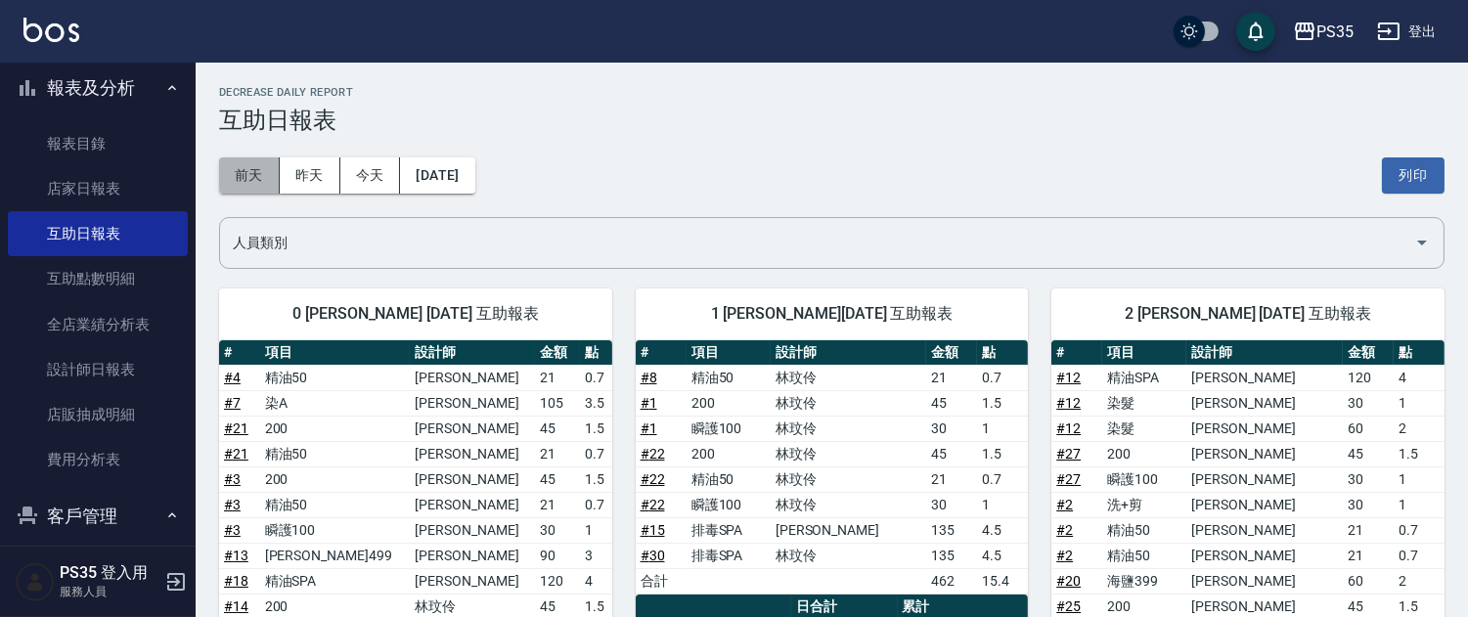
click at [260, 177] on button "前天" at bounding box center [249, 175] width 61 height 36
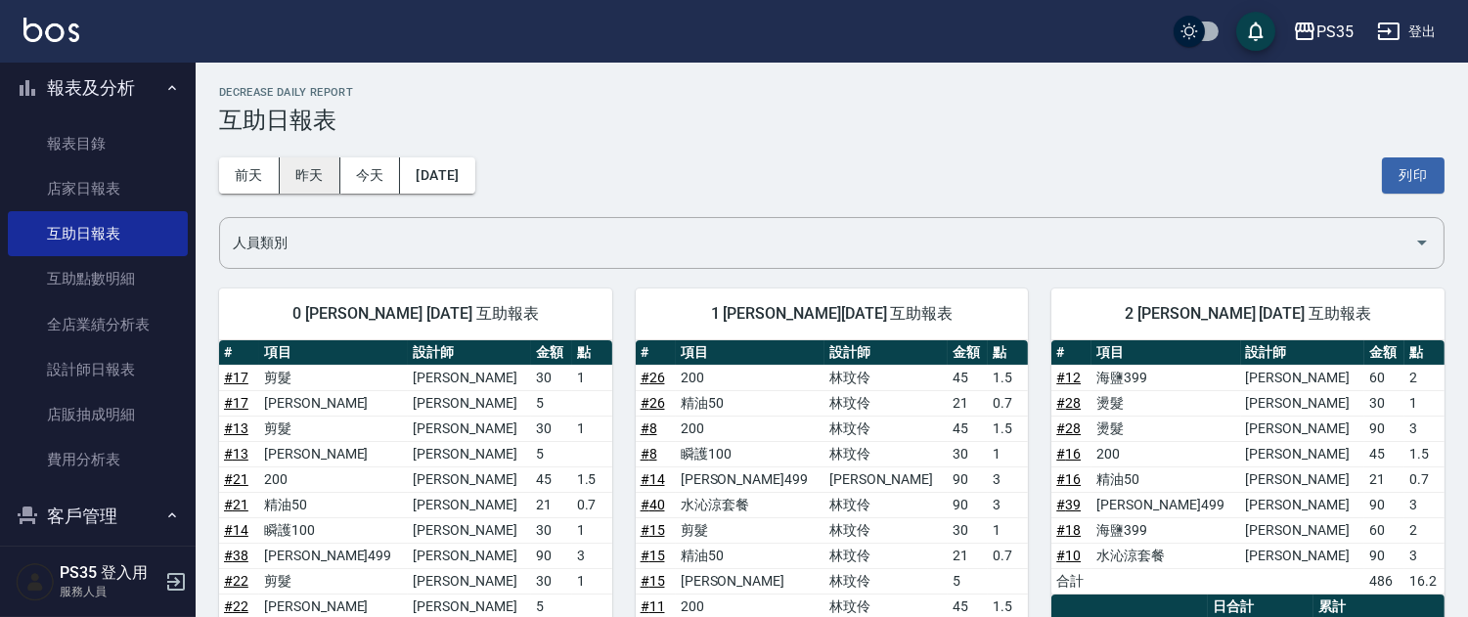
click at [323, 178] on button "昨天" at bounding box center [310, 175] width 61 height 36
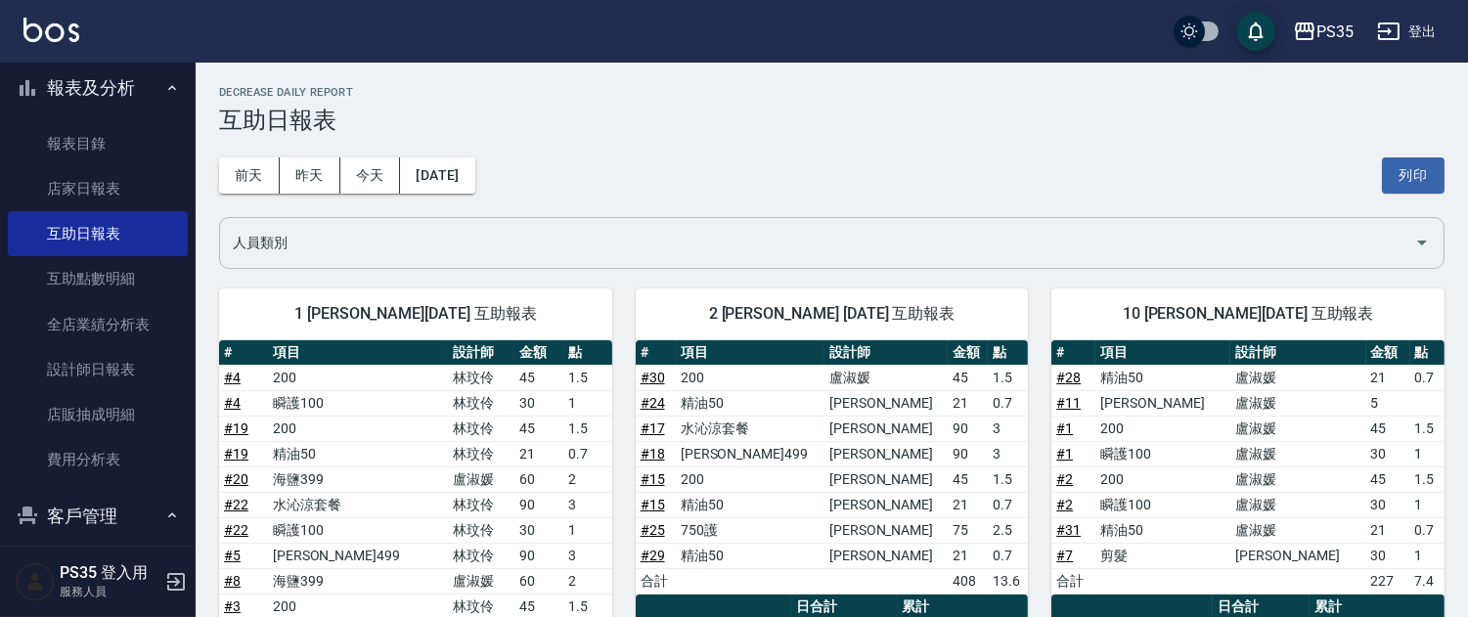
drag, startPoint x: 388, startPoint y: 170, endPoint x: 572, endPoint y: 228, distance: 192.7
click at [388, 169] on button "今天" at bounding box center [370, 175] width 61 height 36
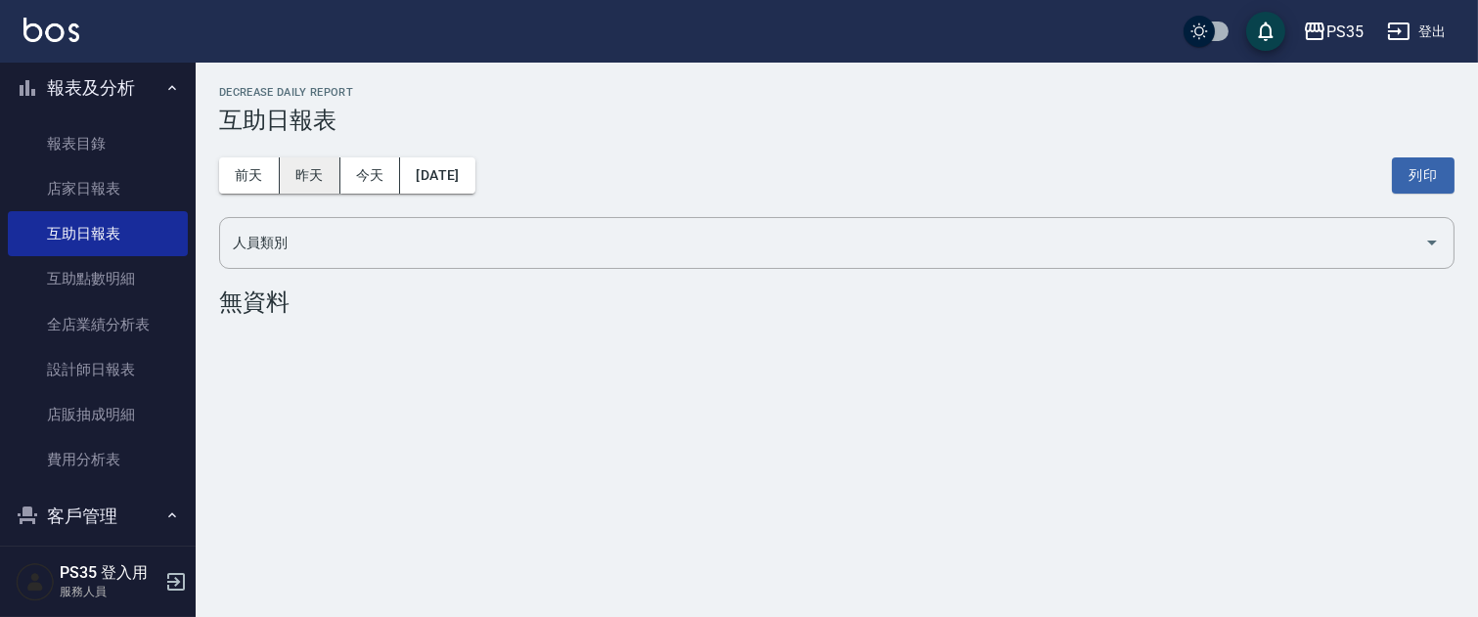
click at [324, 174] on button "昨天" at bounding box center [310, 175] width 61 height 36
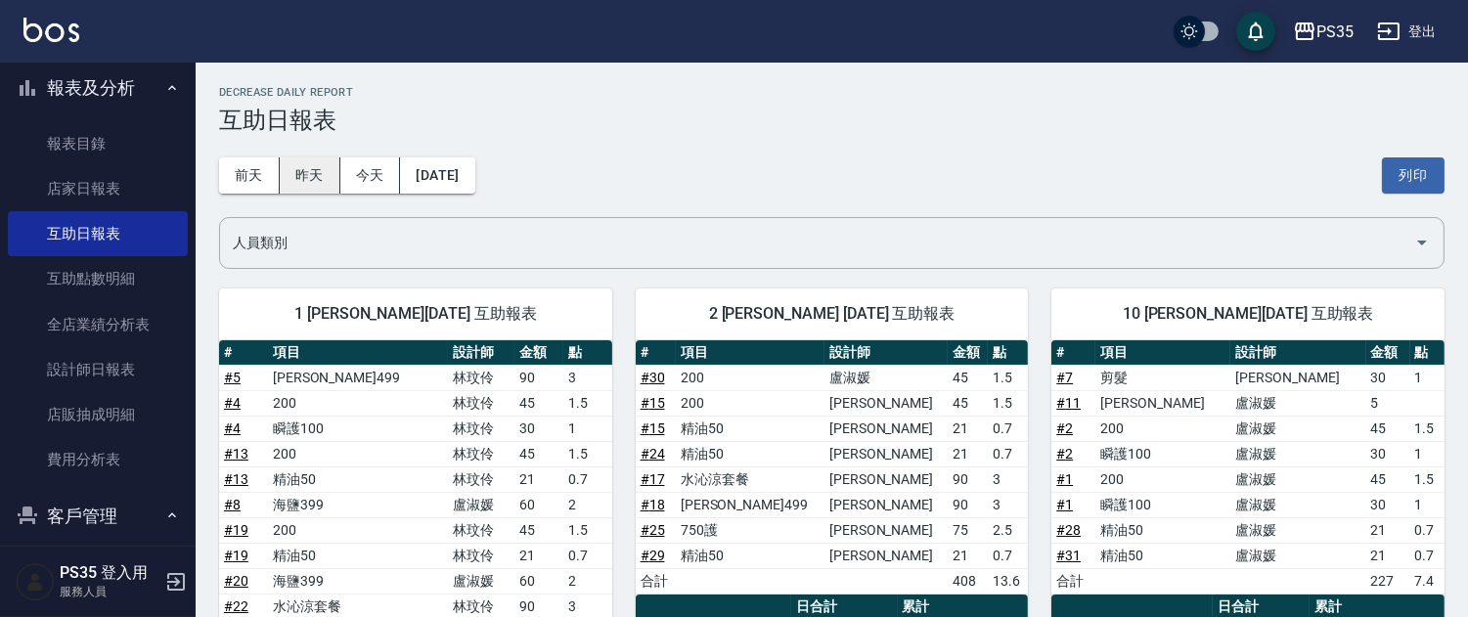
click at [309, 178] on button "昨天" at bounding box center [310, 175] width 61 height 36
click at [232, 170] on button "前天" at bounding box center [249, 175] width 61 height 36
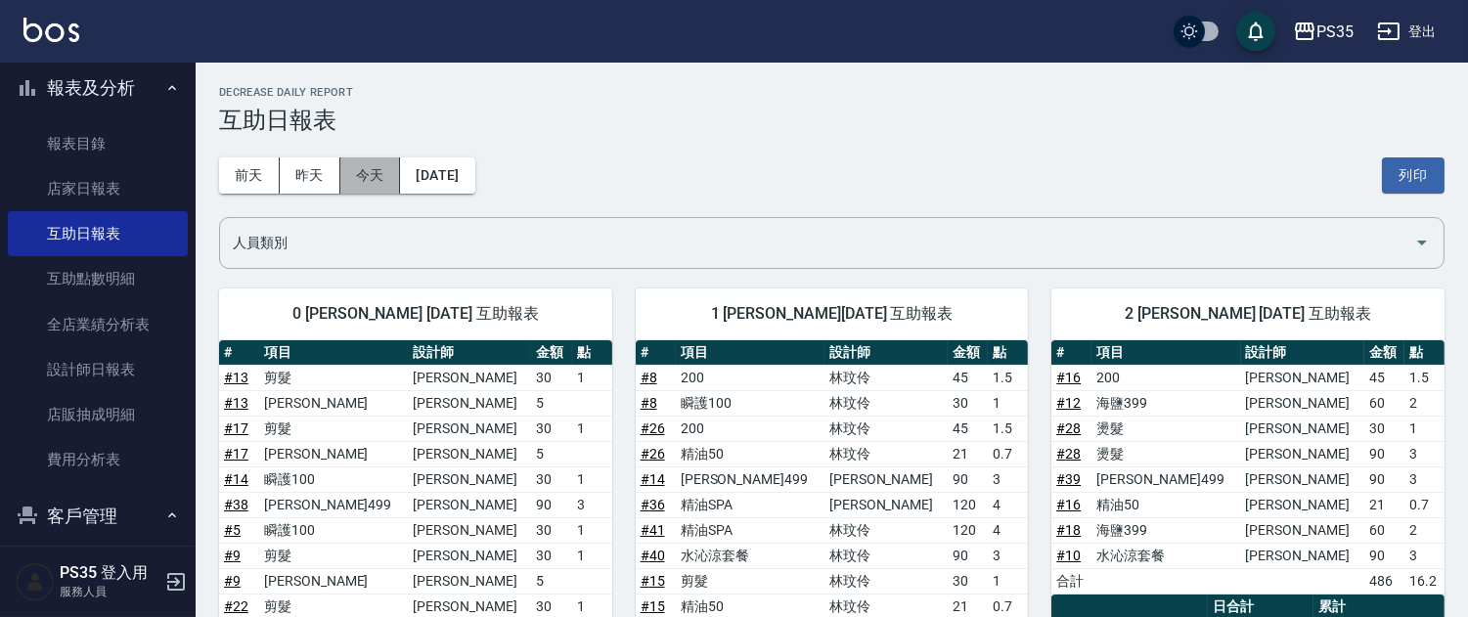
click at [385, 157] on button "今天" at bounding box center [370, 175] width 61 height 36
